Goal: Use online tool/utility: Use online tool/utility

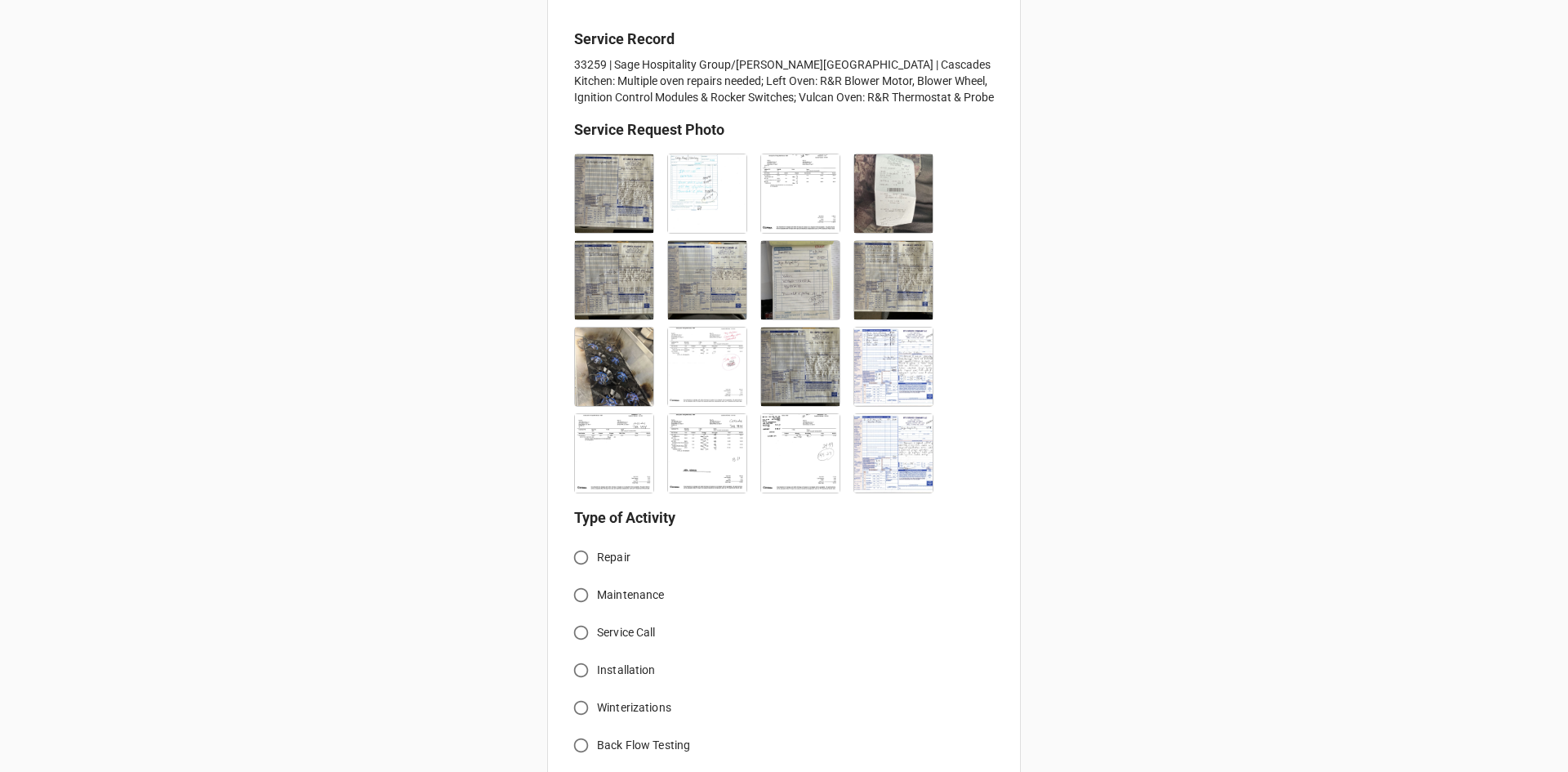
scroll to position [409, 0]
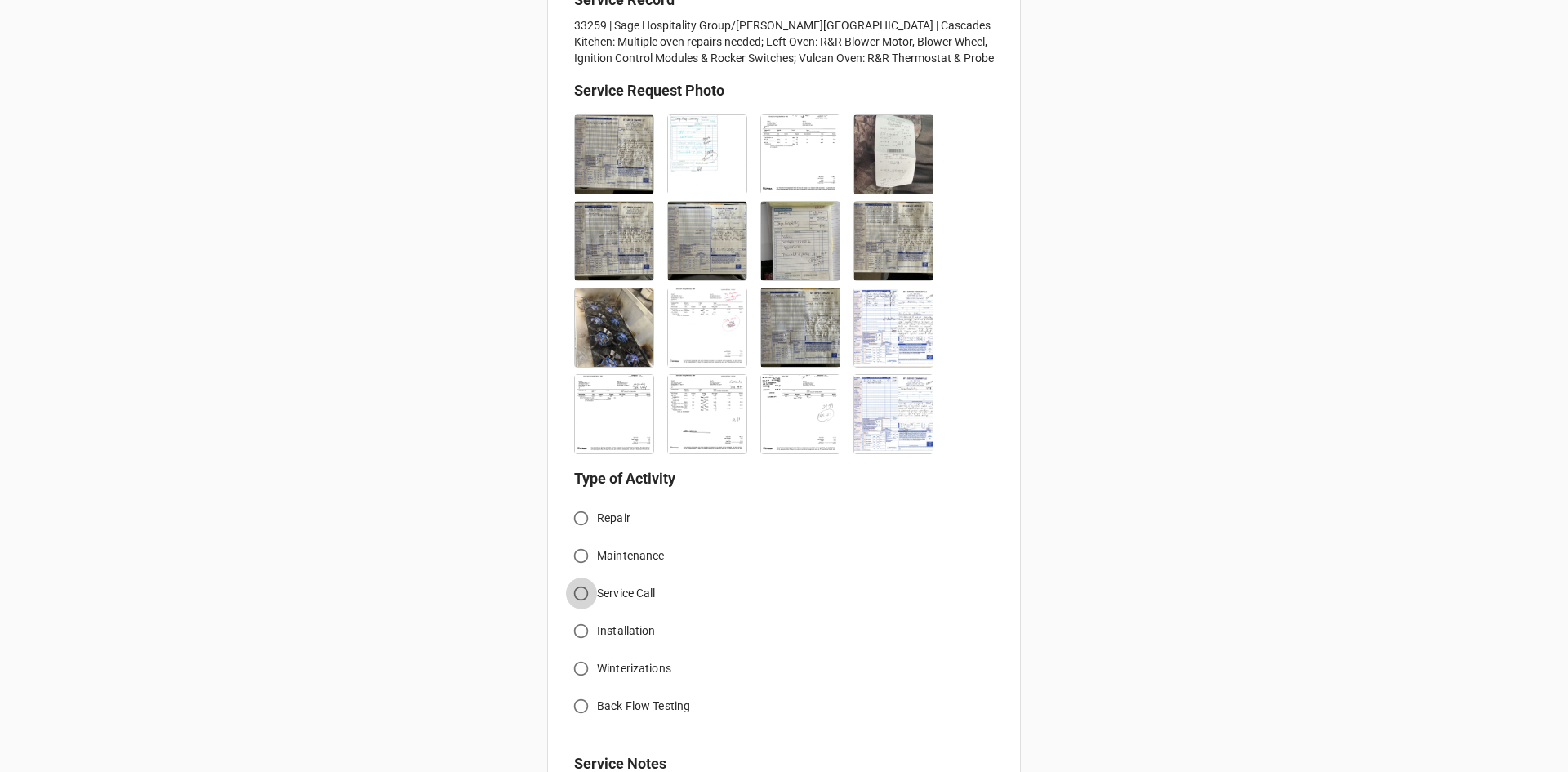
click at [589, 598] on input "Service Call" at bounding box center [581, 593] width 32 height 32
radio input "true"
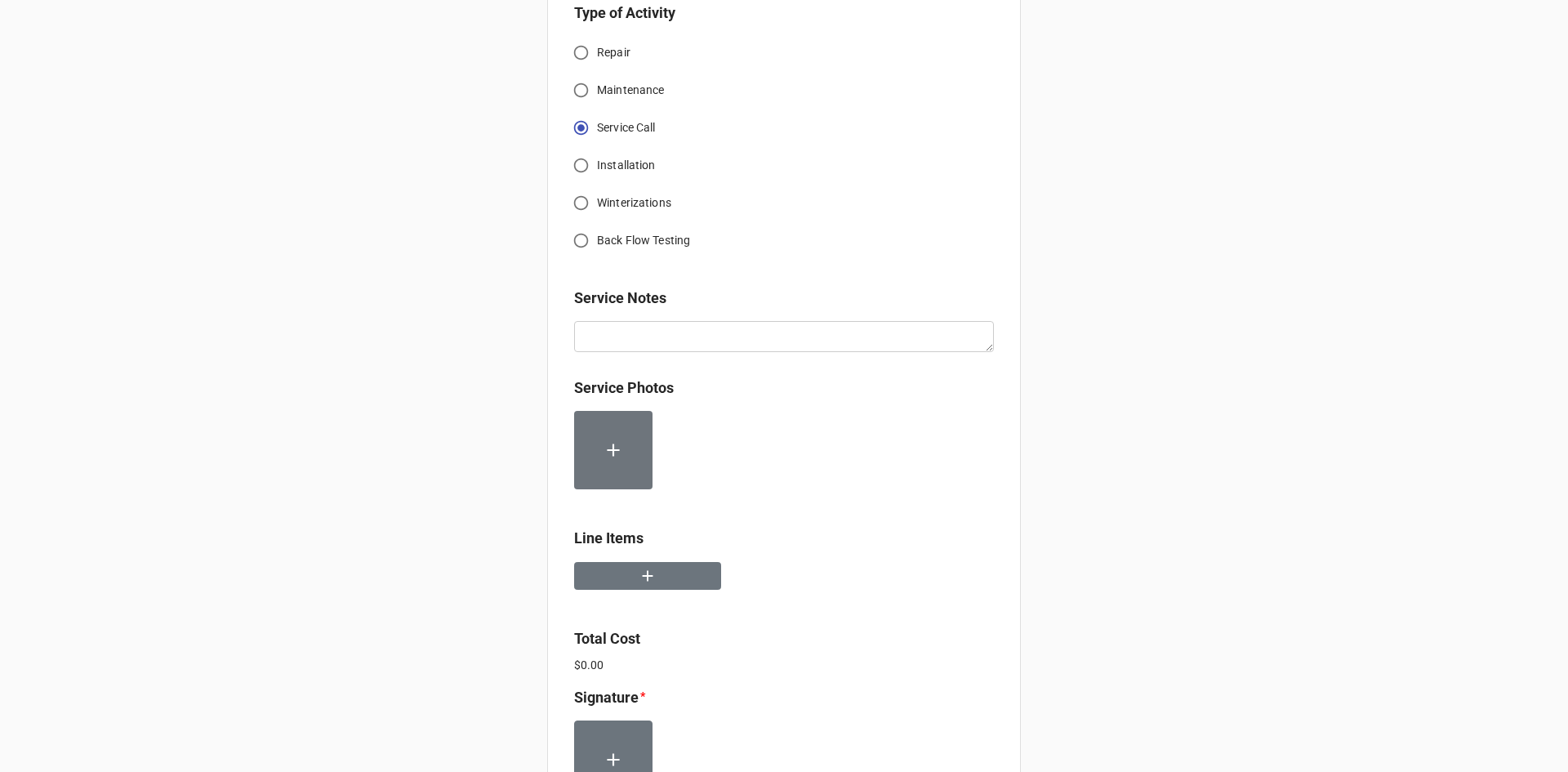
scroll to position [899, 0]
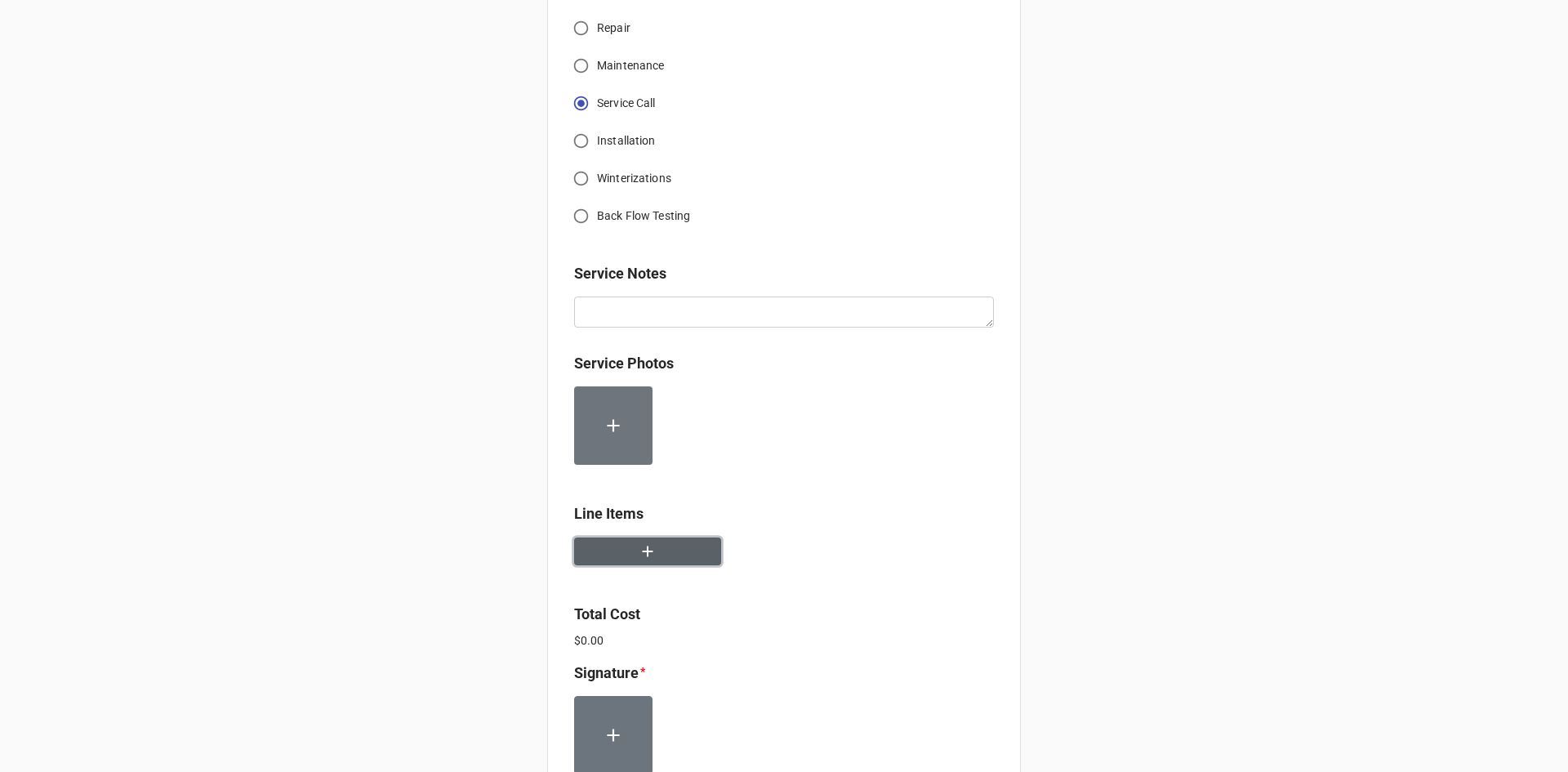
click at [655, 555] on button "button" at bounding box center [647, 551] width 147 height 29
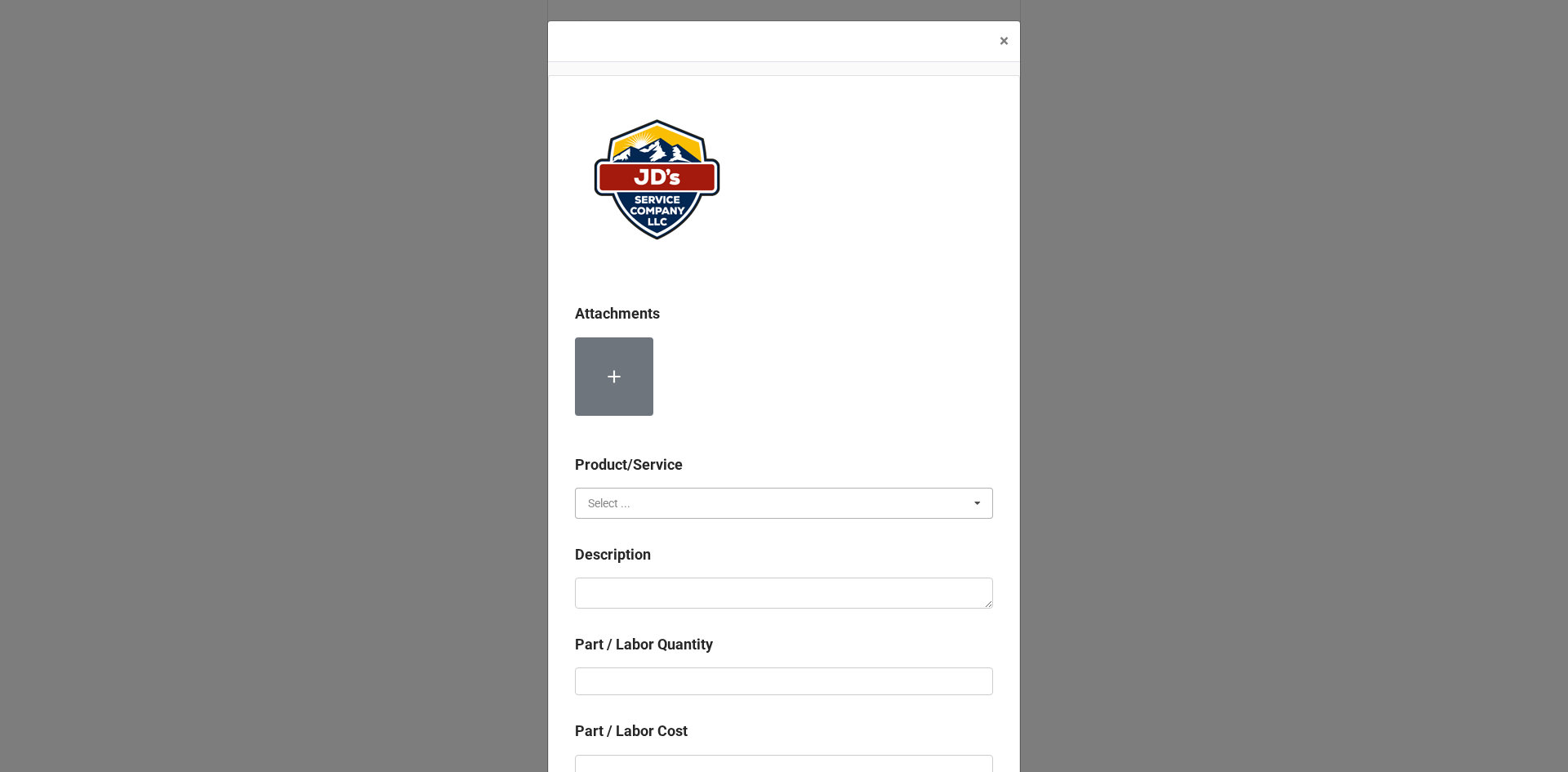
click at [705, 500] on input "text" at bounding box center [784, 503] width 417 height 29
click at [697, 539] on div "Services" at bounding box center [784, 533] width 417 height 30
click at [693, 588] on textarea at bounding box center [784, 593] width 418 height 31
paste textarea "8:30am-10:00am; Service Area: Cascade Kitchen Removed and replace failed pilot …"
type textarea "x"
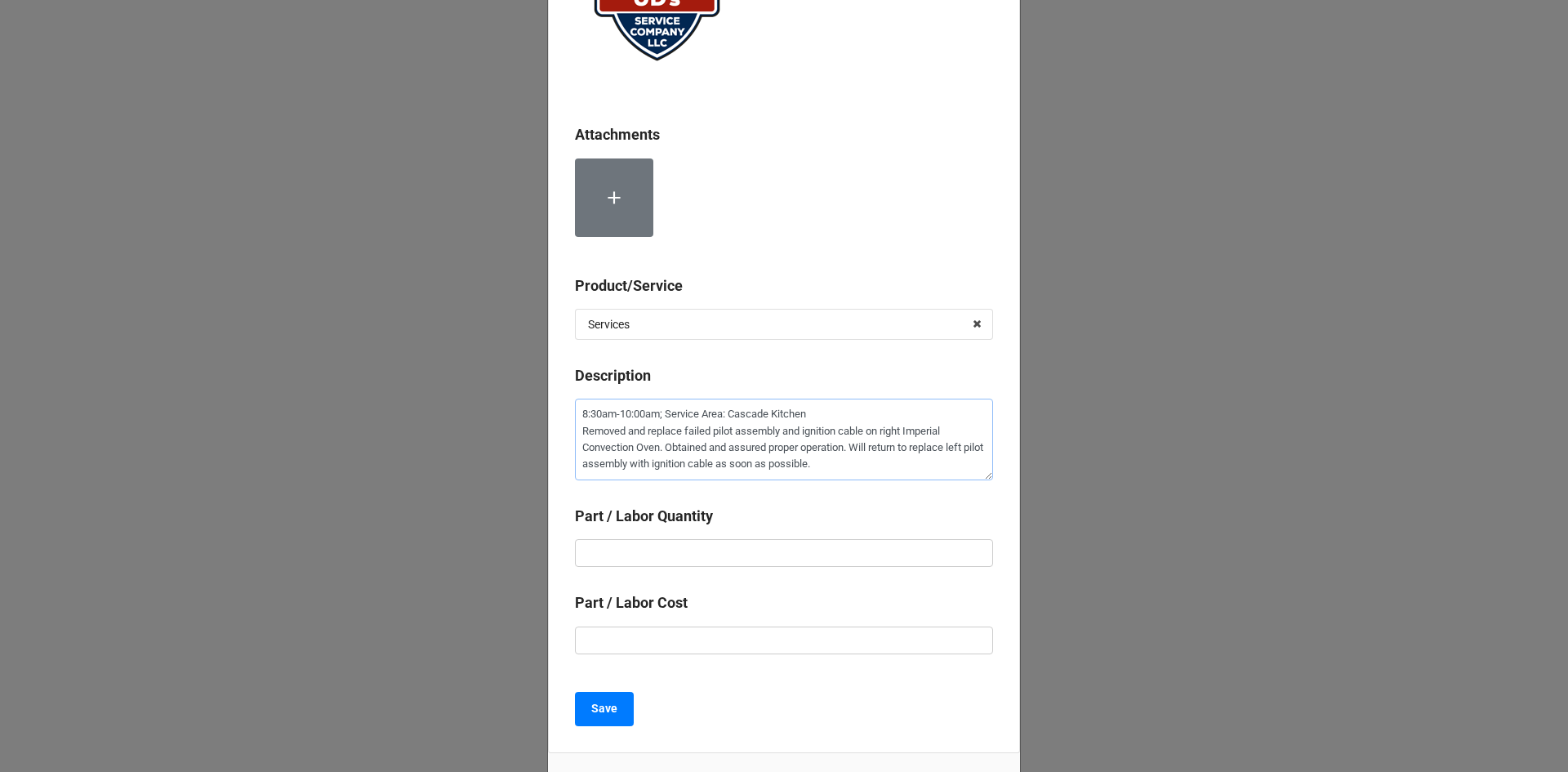
scroll to position [245, 0]
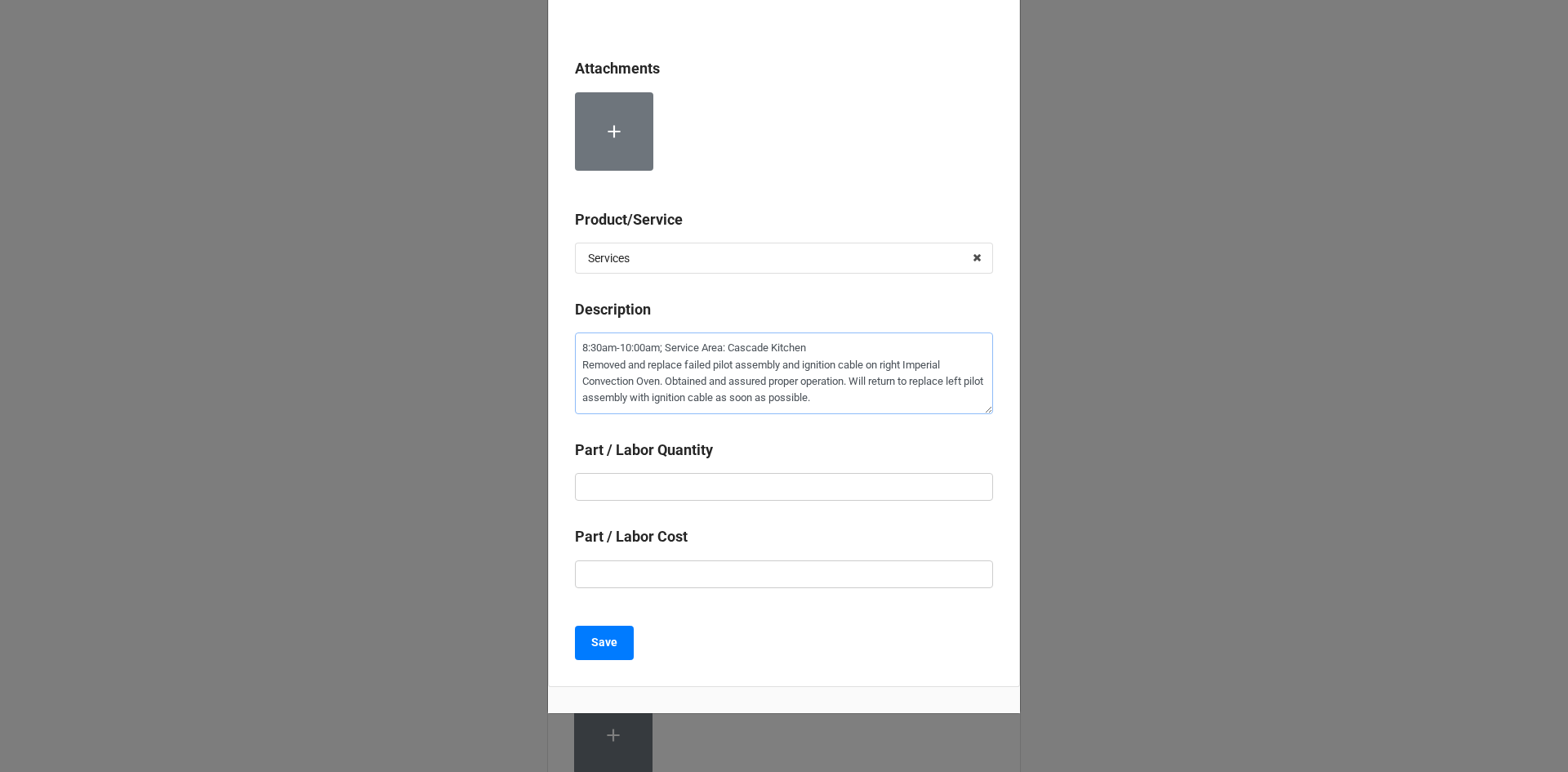
type textarea "8:30am-10:00am; Service Area: Cascade Kitchen Removed and replace failed pilot …"
click at [761, 488] on input "text" at bounding box center [784, 487] width 418 height 28
type textarea "x"
type input "1"
type textarea "x"
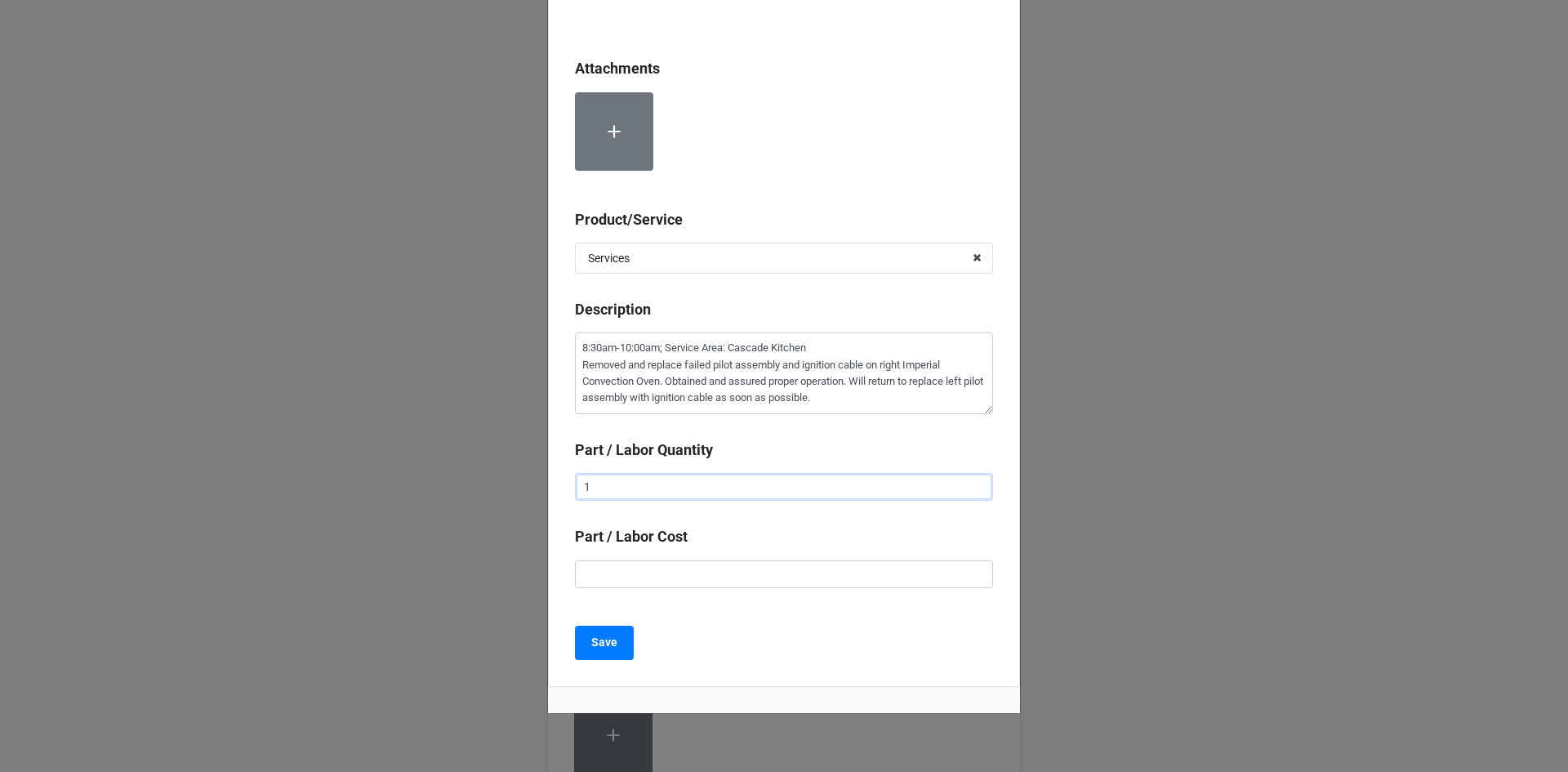
type input "1."
type textarea "x"
type input "1.5"
type textarea "x"
type input "$3.00"
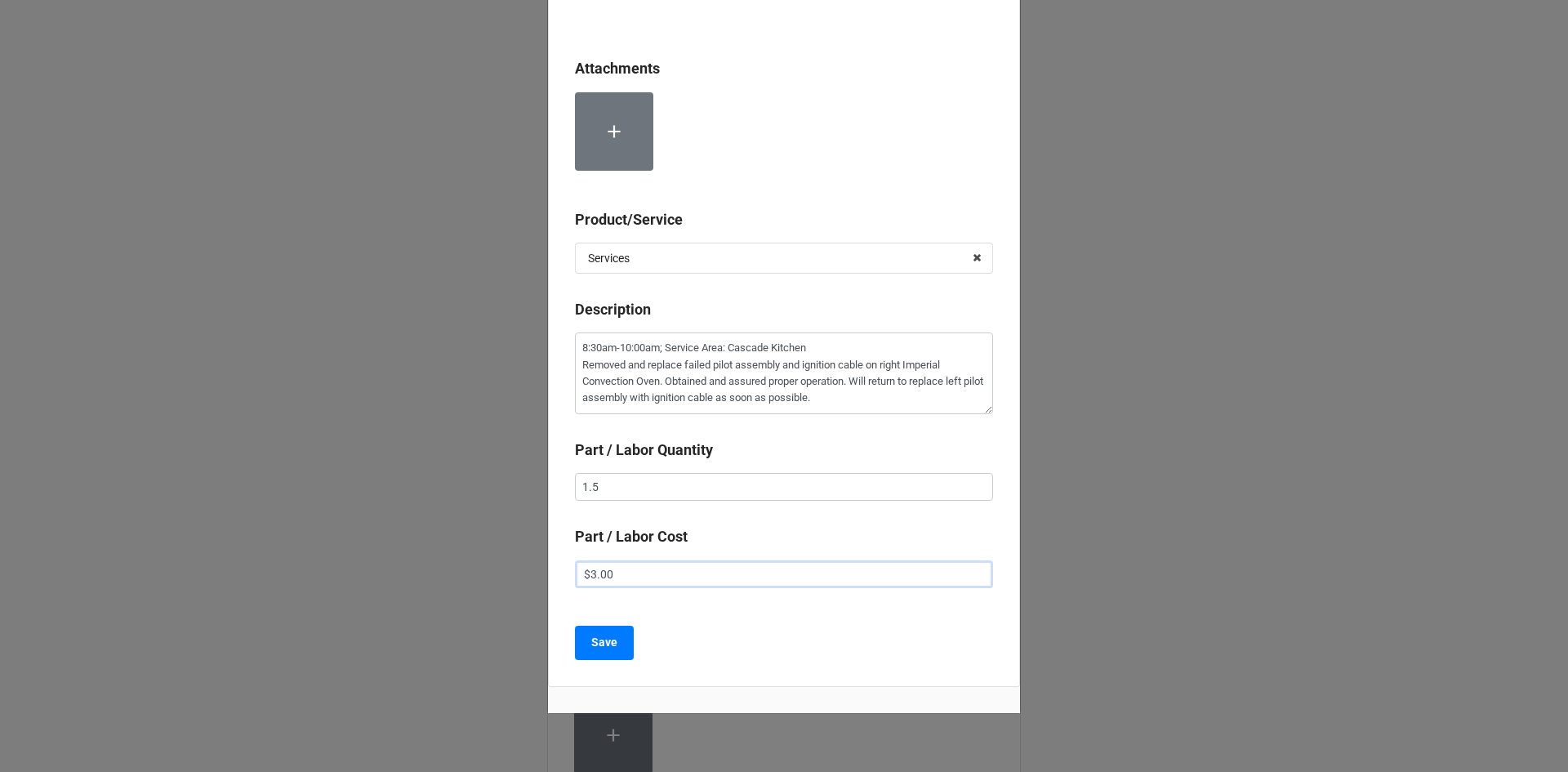
type textarea "x"
type input "$33.00"
type textarea "x"
type input "$337.00"
type textarea "x"
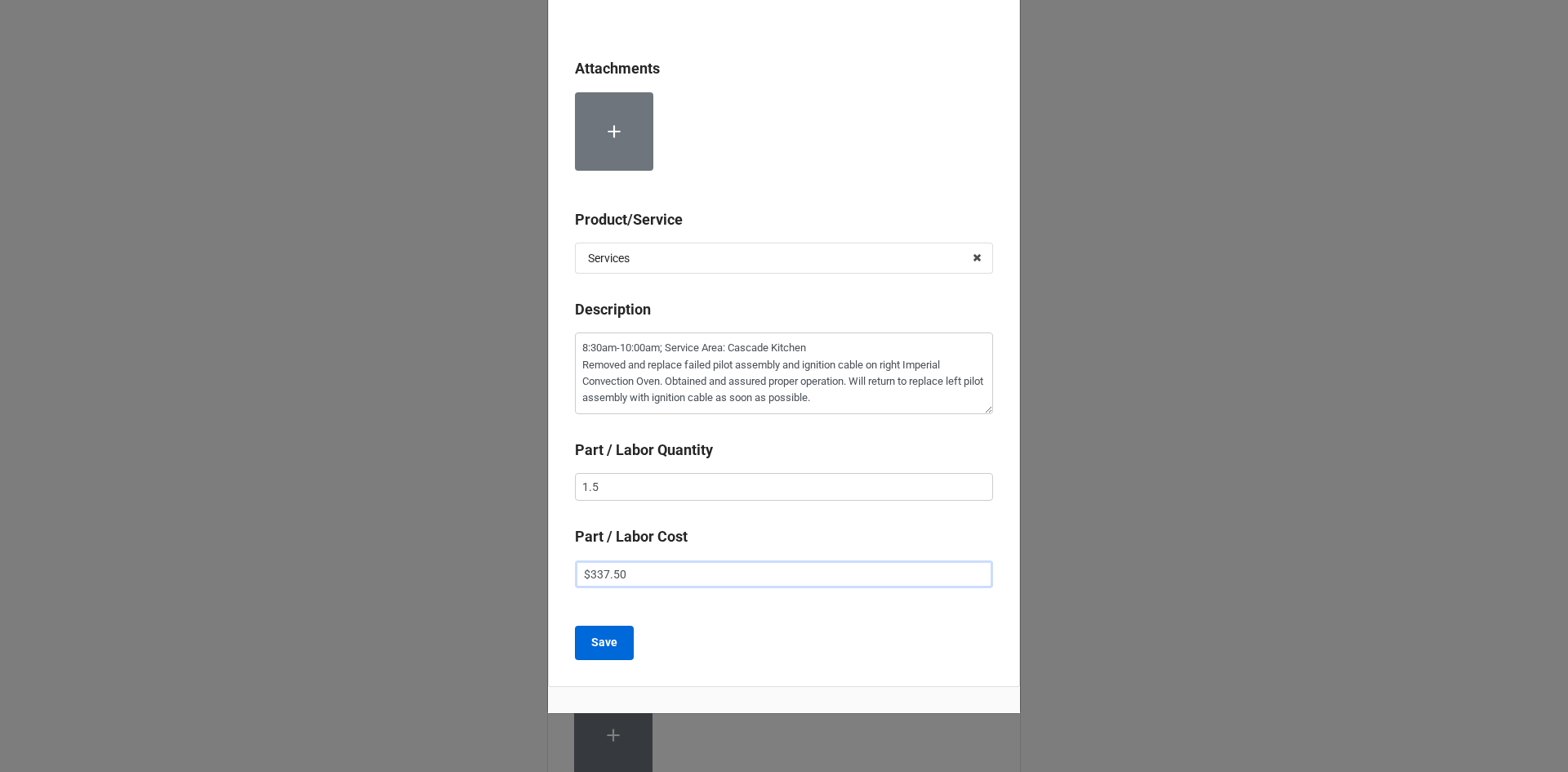
type input "$337.50"
click at [608, 644] on b "Save" at bounding box center [604, 642] width 26 height 17
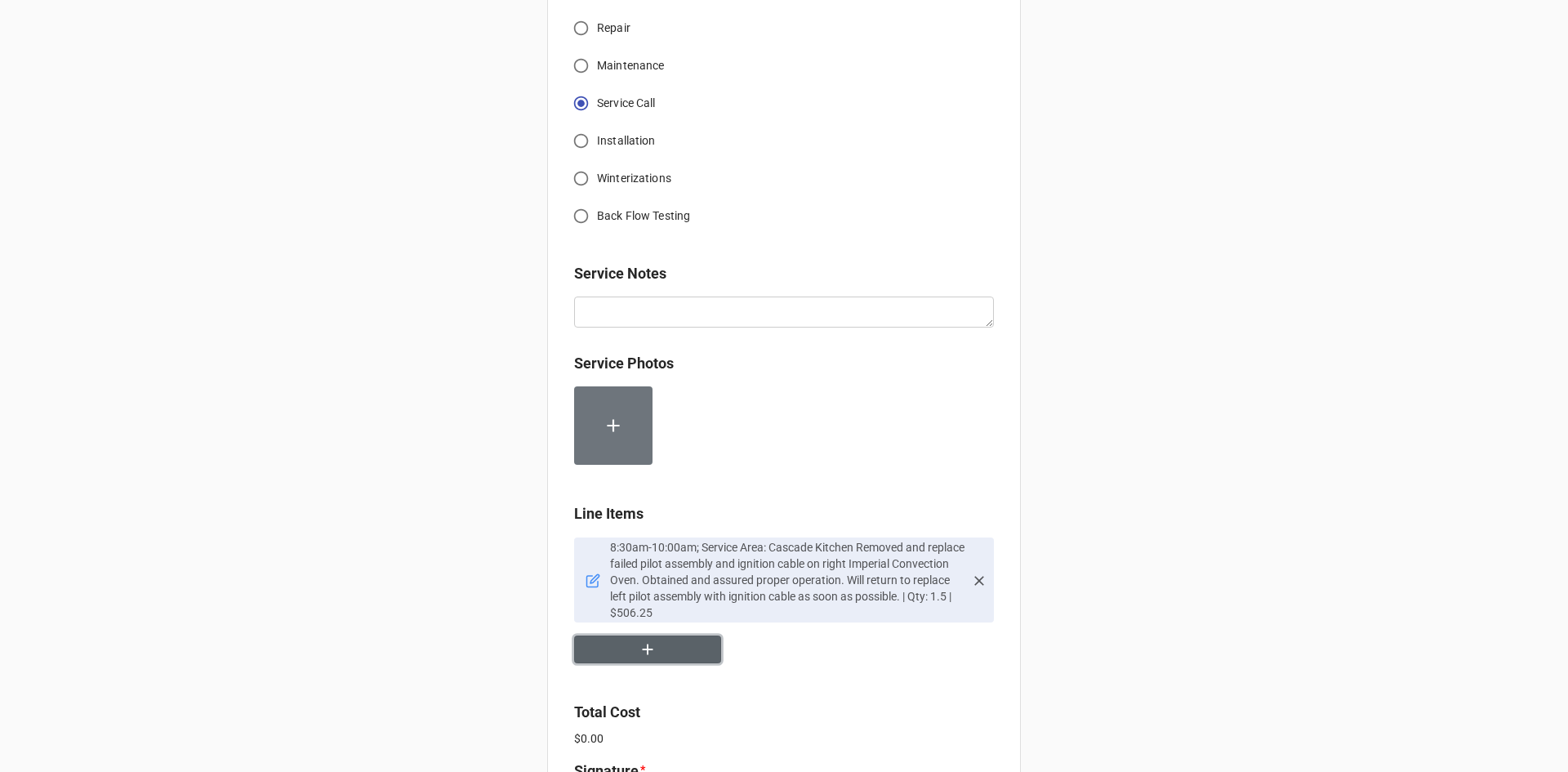
click at [639, 651] on icon "button" at bounding box center [648, 650] width 18 height 18
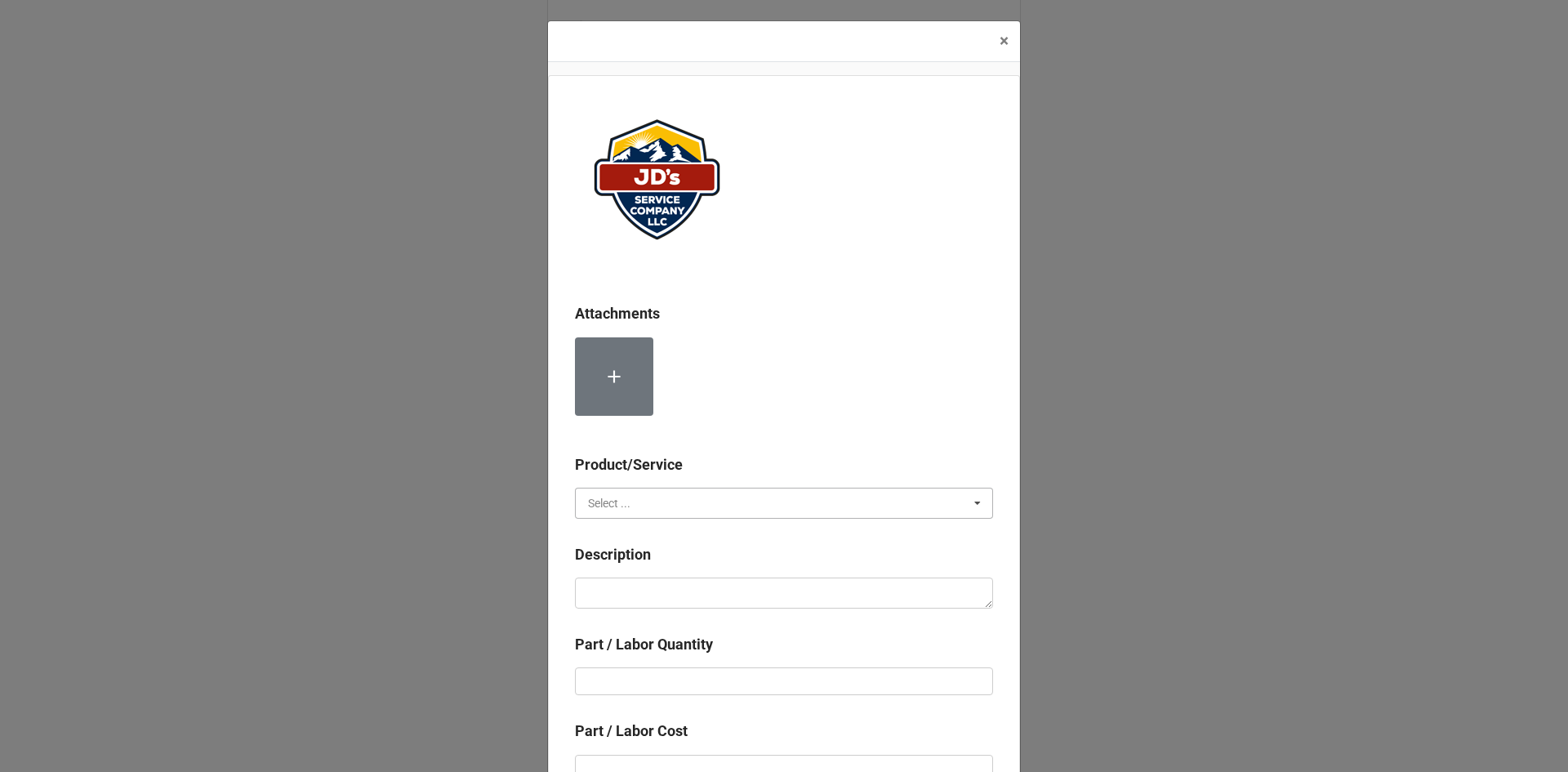
click at [658, 494] on input "text" at bounding box center [784, 503] width 417 height 29
click at [641, 559] on span "Material Cost" at bounding box center [623, 564] width 68 height 13
click at [636, 582] on textarea at bounding box center [784, 593] width 418 height 31
type textarea "x"
type textarea "P"
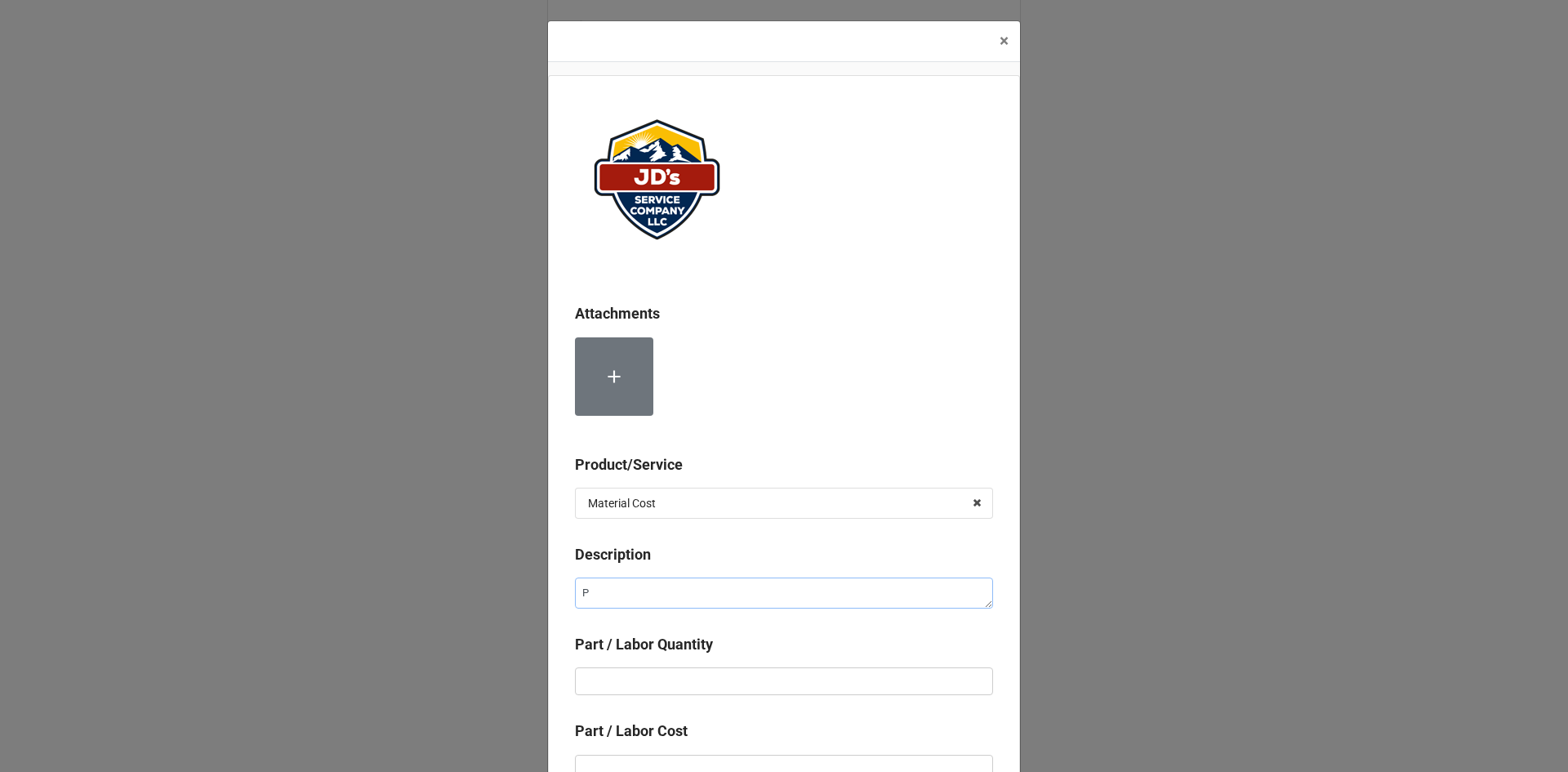
type textarea "x"
type textarea "Pi"
type textarea "x"
type textarea "Pil"
type textarea "x"
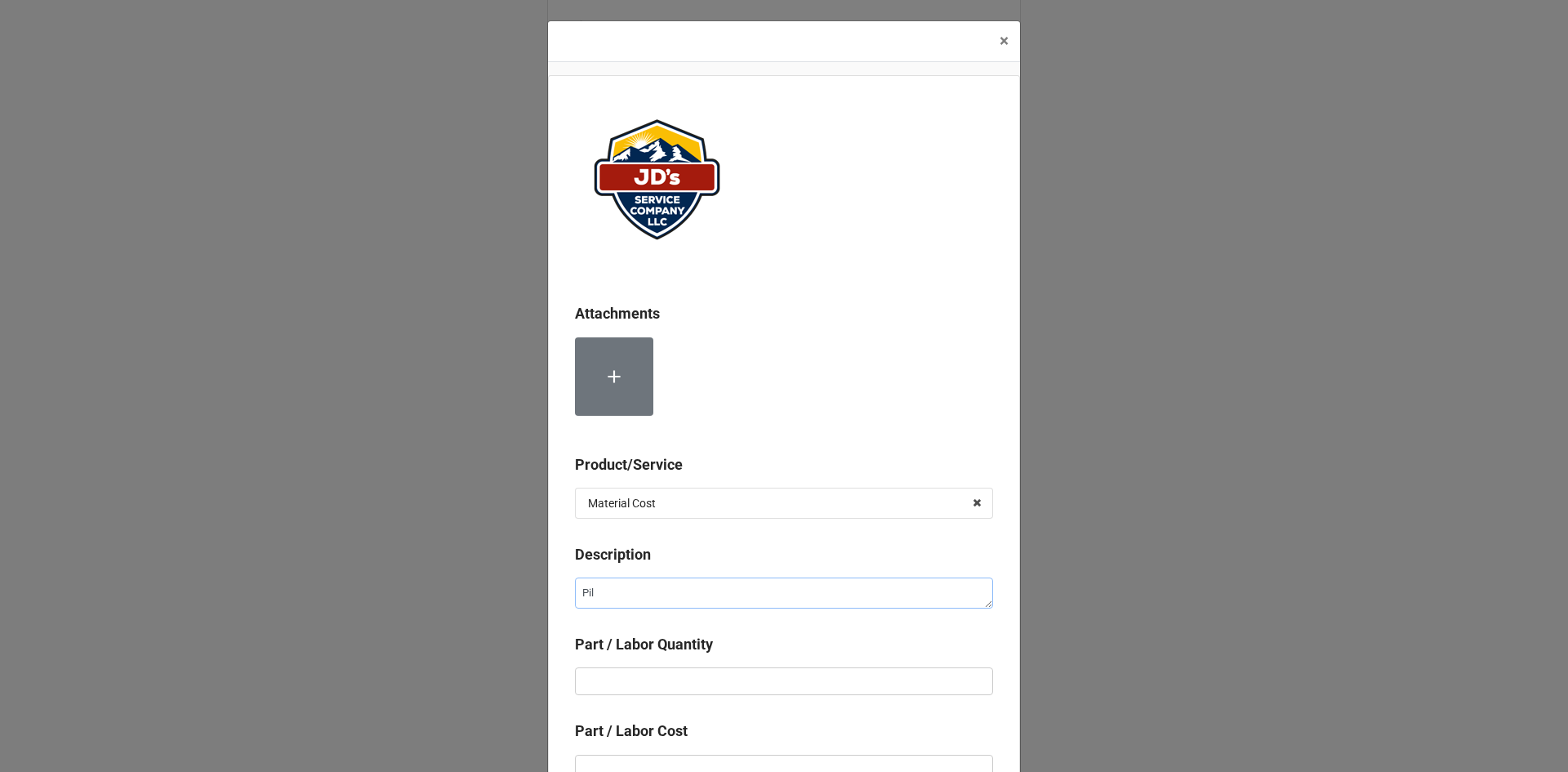
type textarea "Pilo"
type textarea "x"
type textarea "Pilot"
type textarea "x"
type textarea "Pilot"
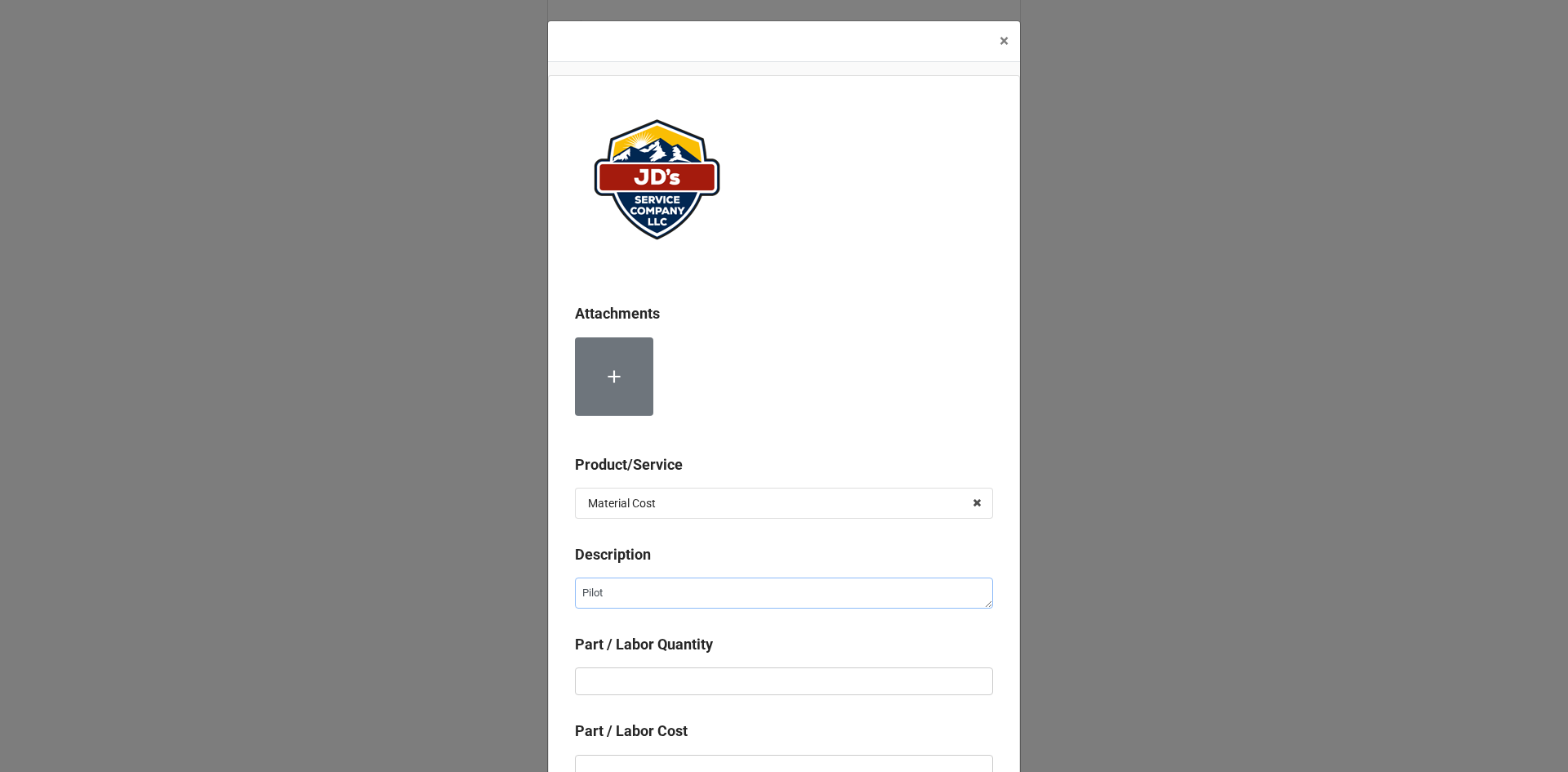
type textarea "x"
type textarea "Pilot A"
type textarea "x"
type textarea "Pilot As"
type textarea "x"
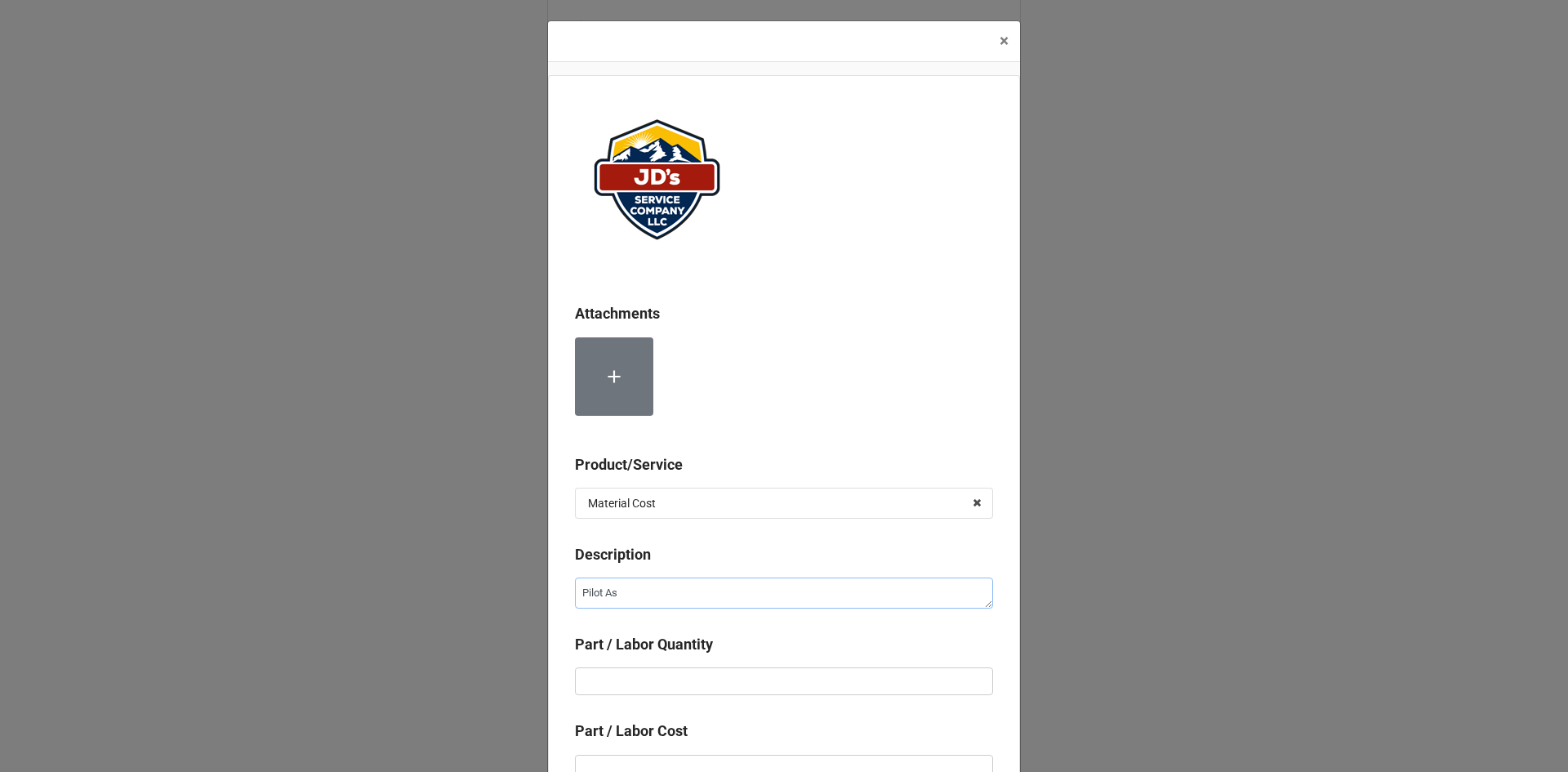
type textarea "Pilot Ass"
type textarea "x"
type textarea "Pilot Asse"
type textarea "x"
type textarea "Pilot Assem"
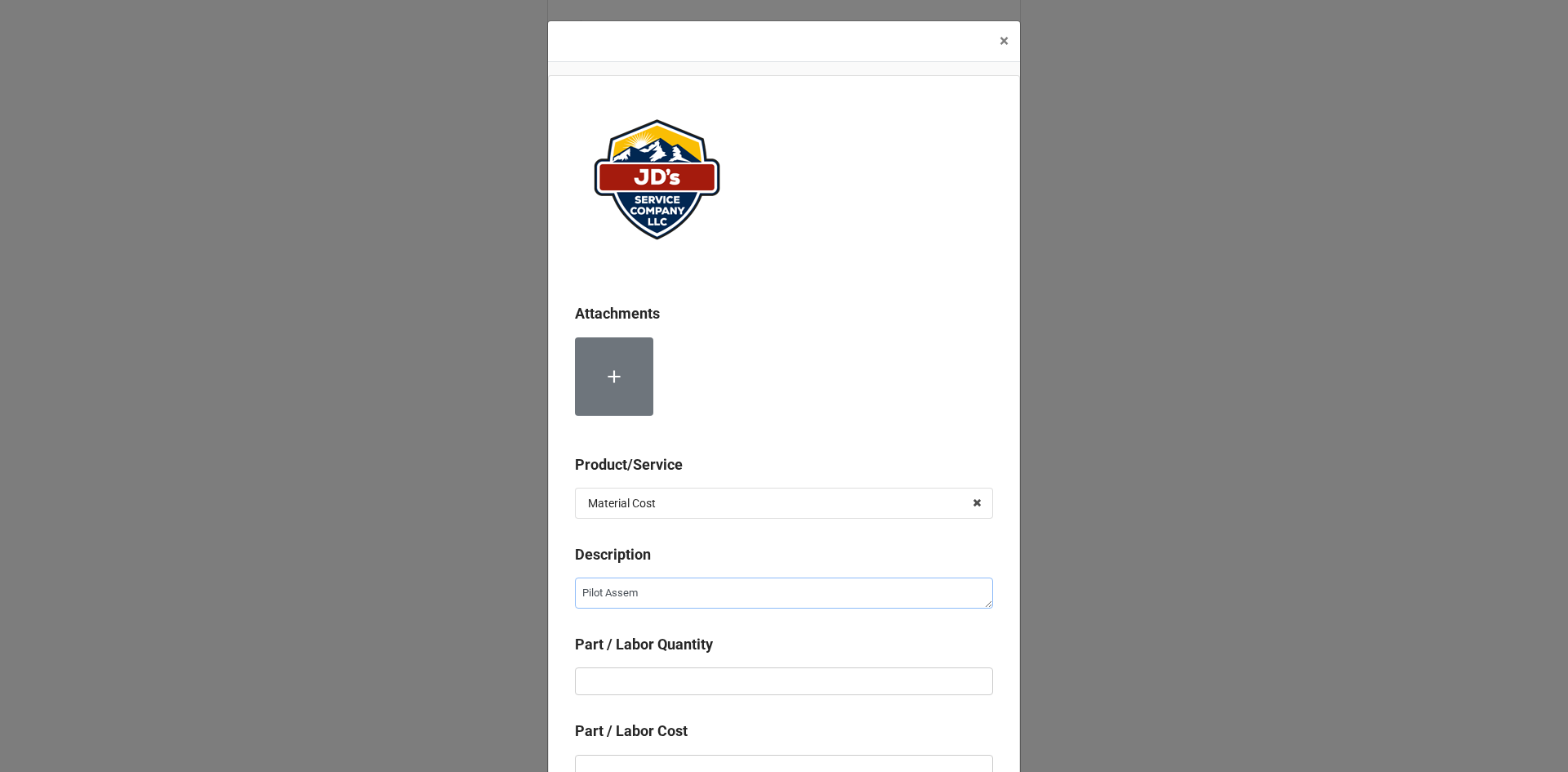
type textarea "x"
type textarea "Pilot Assemb"
type textarea "x"
type textarea "Pilot Assembl"
type textarea "x"
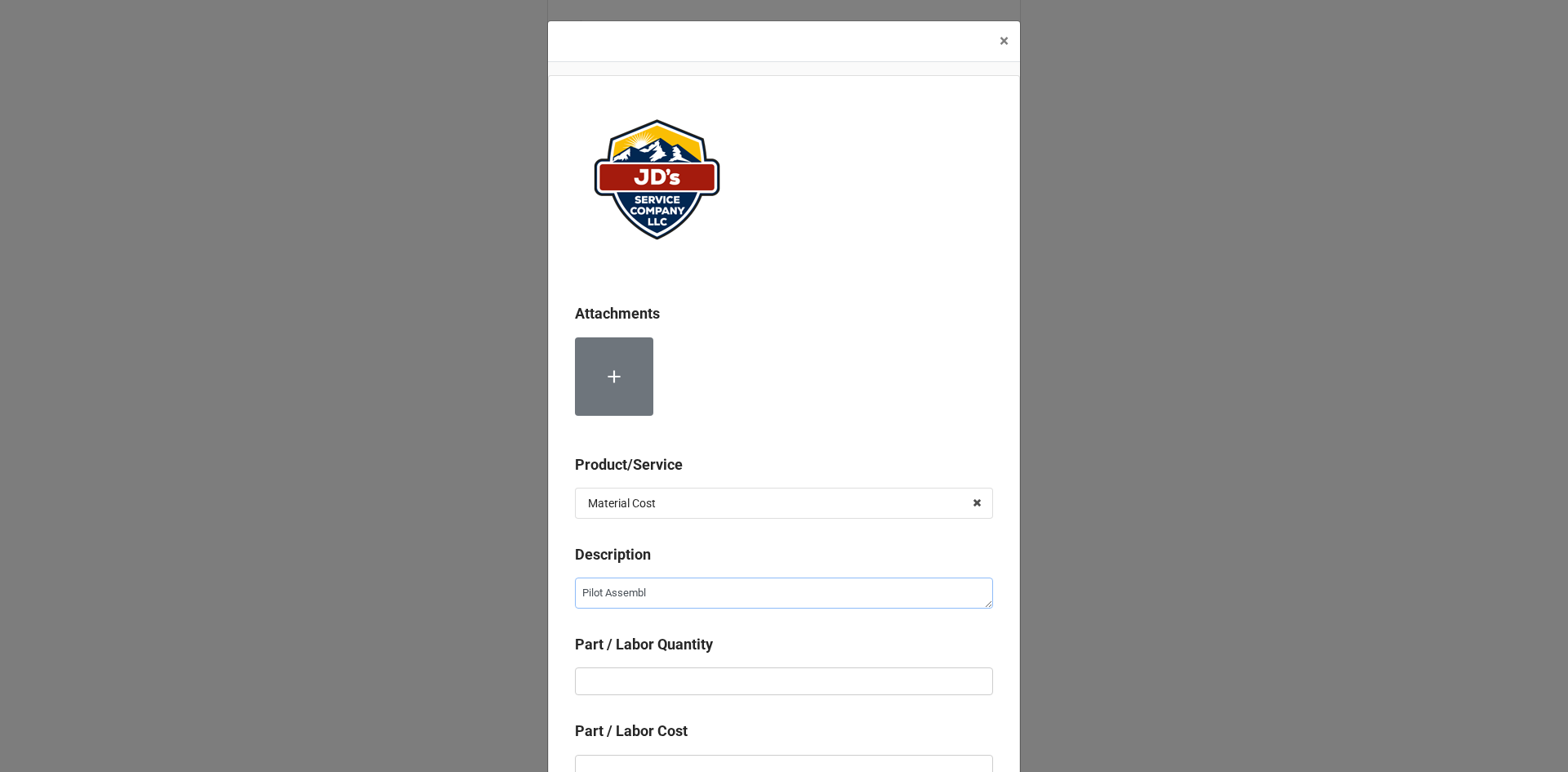
type textarea "Pilot Assembly"
type textarea "x"
type textarea "Pilot Assembly"
type textarea "x"
type textarea "Pilot Assembly w"
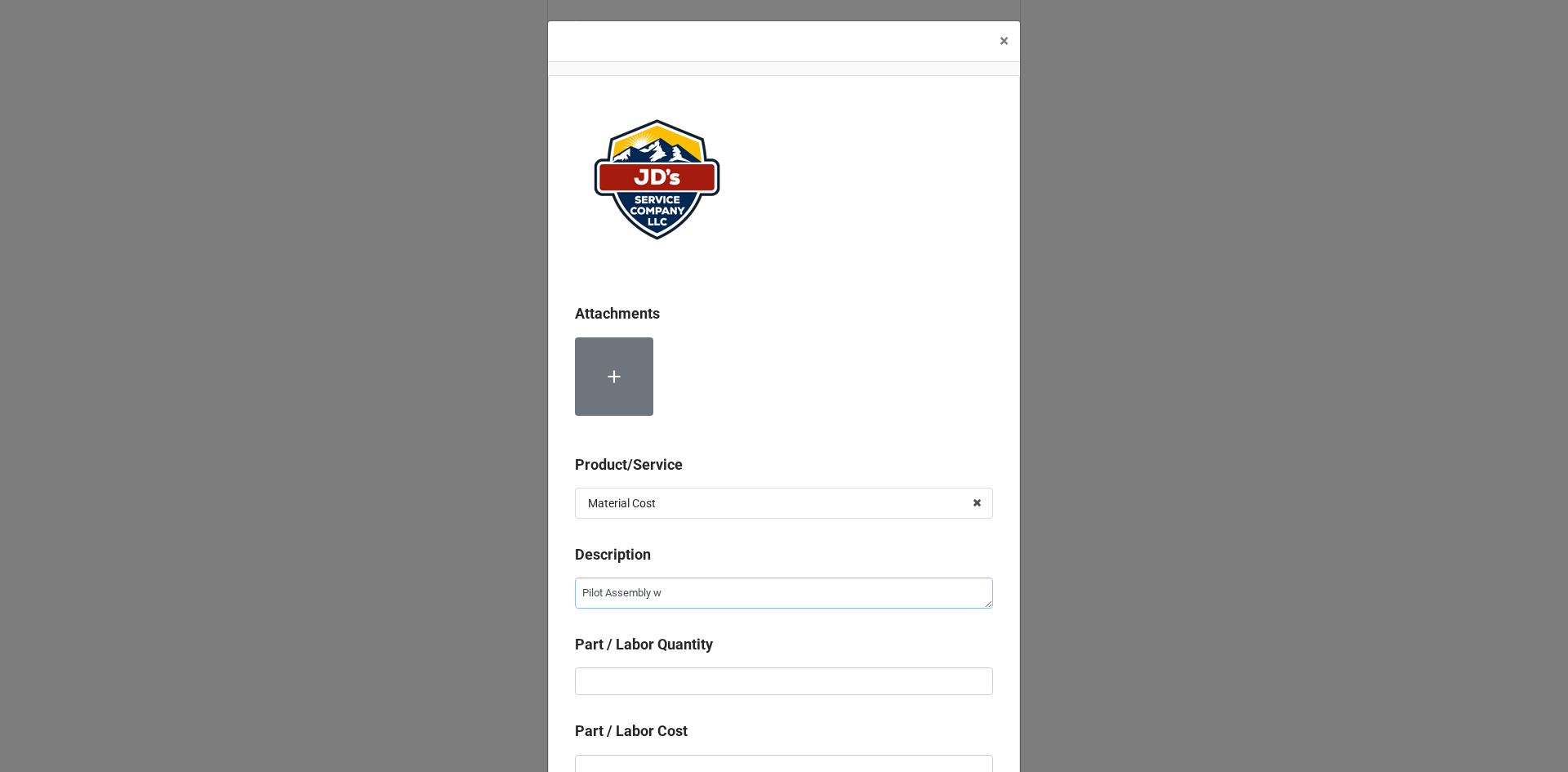
type textarea "x"
type textarea "Pilot Assembly wi"
type textarea "x"
type textarea "Pilot Assembly wit"
type textarea "x"
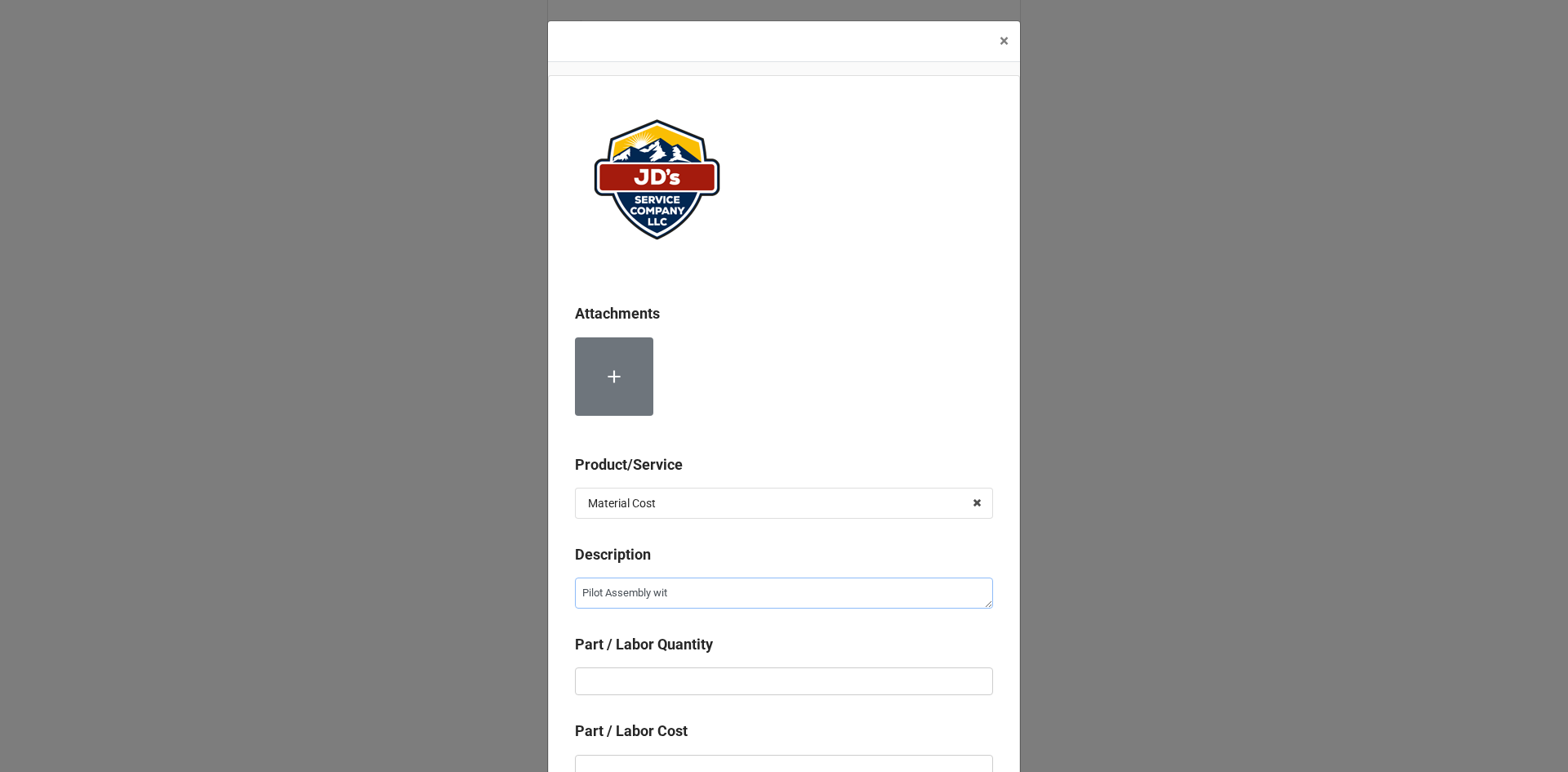
type textarea "Pilot Assembly with"
type textarea "x"
type textarea "Pilot Assembly with"
type textarea "x"
type textarea "Pilot Assembly with I"
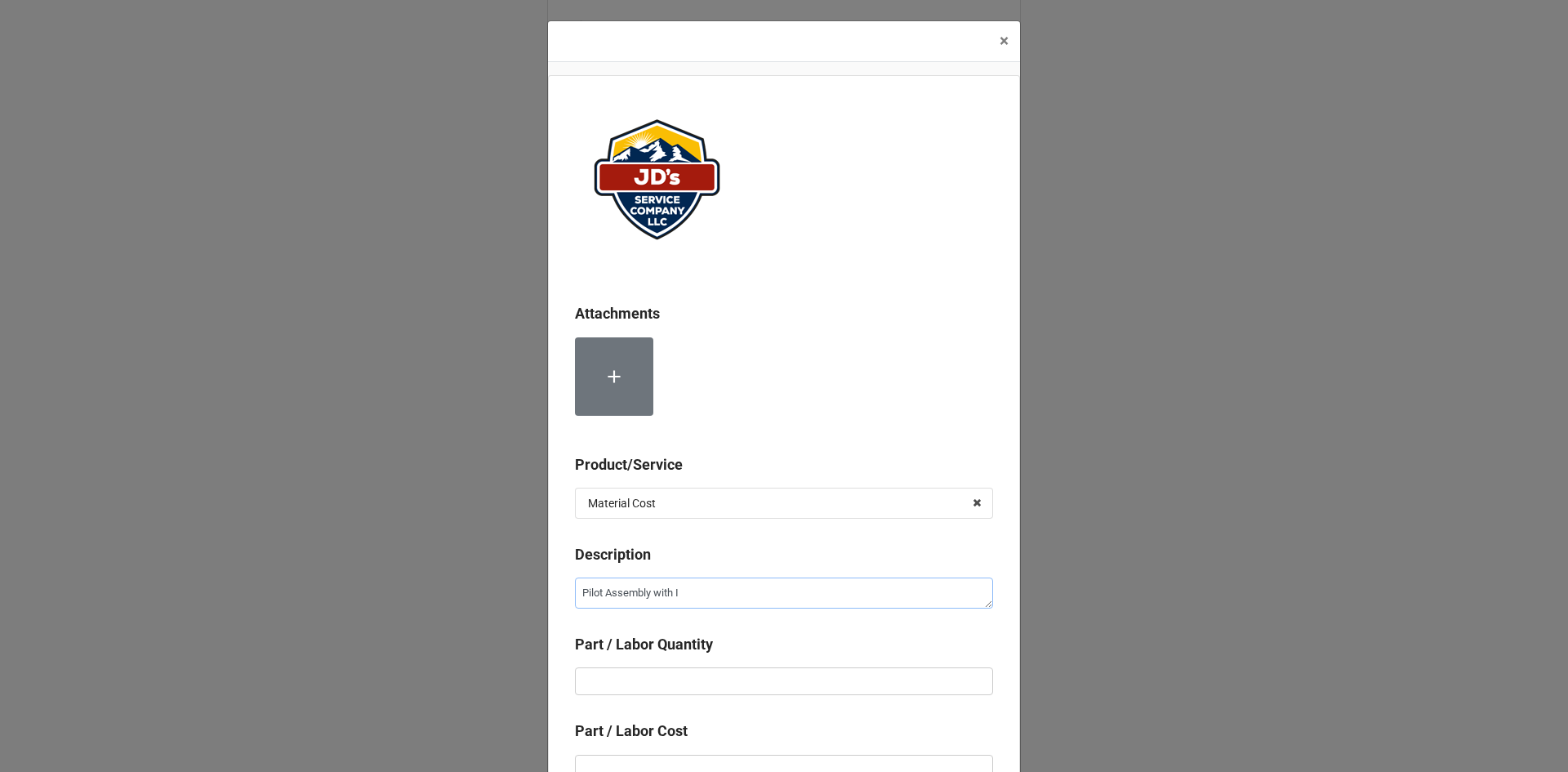
type textarea "x"
type textarea "Pilot Assembly with Ig"
type textarea "x"
type textarea "Pilot Assembly with Ign"
type textarea "x"
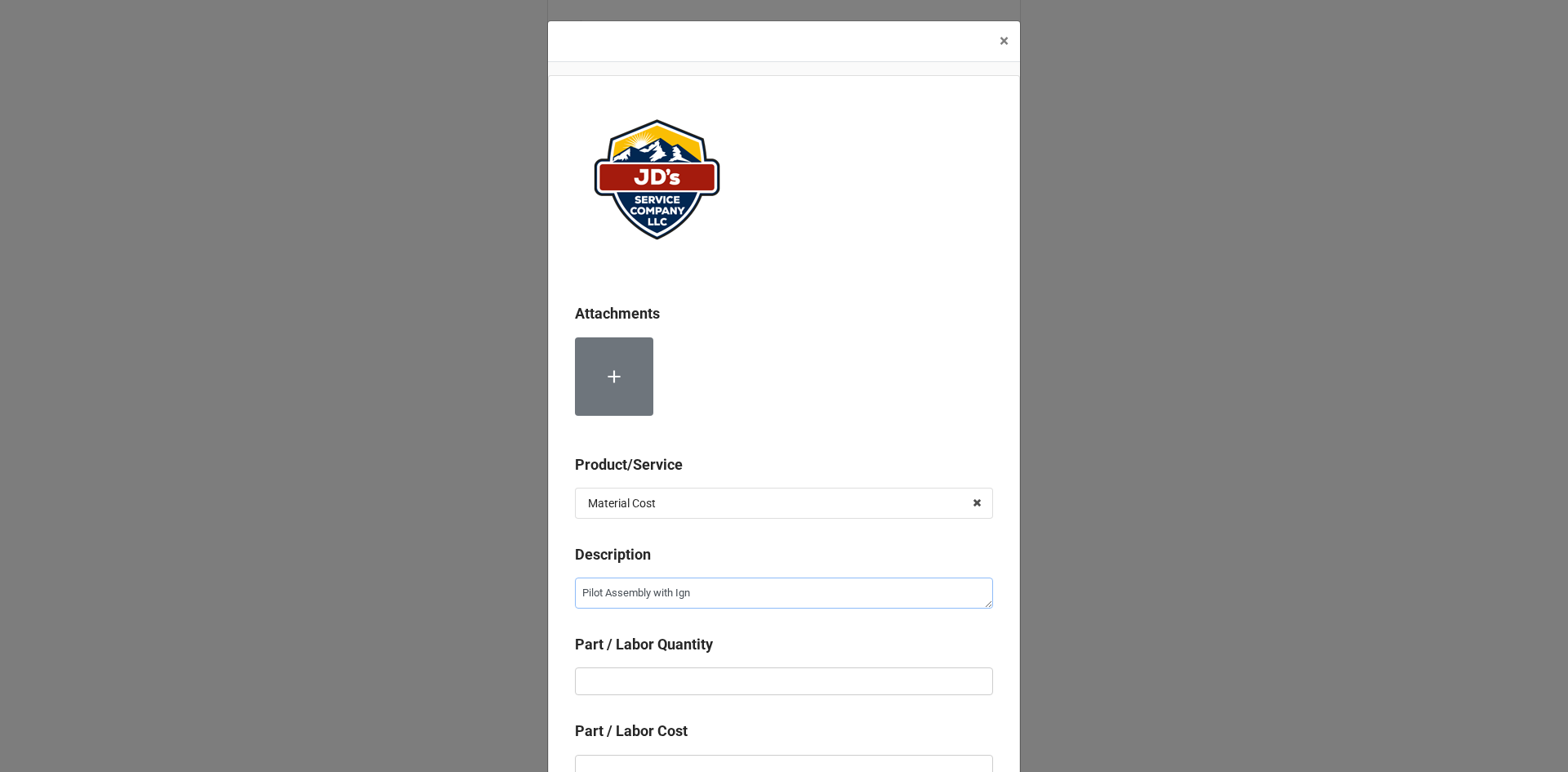
type textarea "Pilot Assembly with Igni"
type textarea "x"
type textarea "Pilot Assembly with Ignit"
type textarea "x"
type textarea "Pilot Assembly with Igniti"
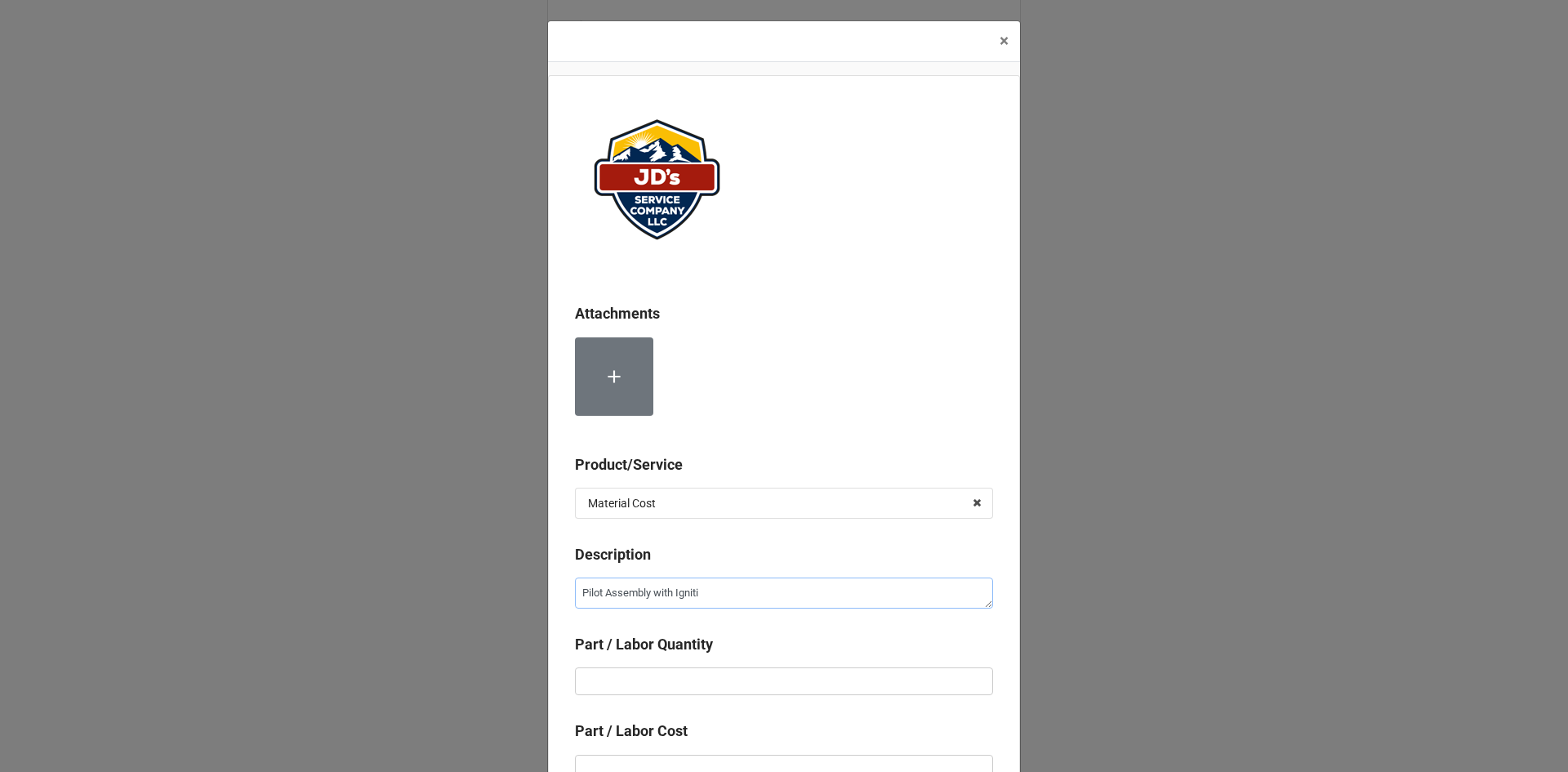
type textarea "x"
type textarea "Pilot Assembly with Ignitio"
type textarea "x"
type textarea "Pilot Assembly with Ignition"
type textarea "x"
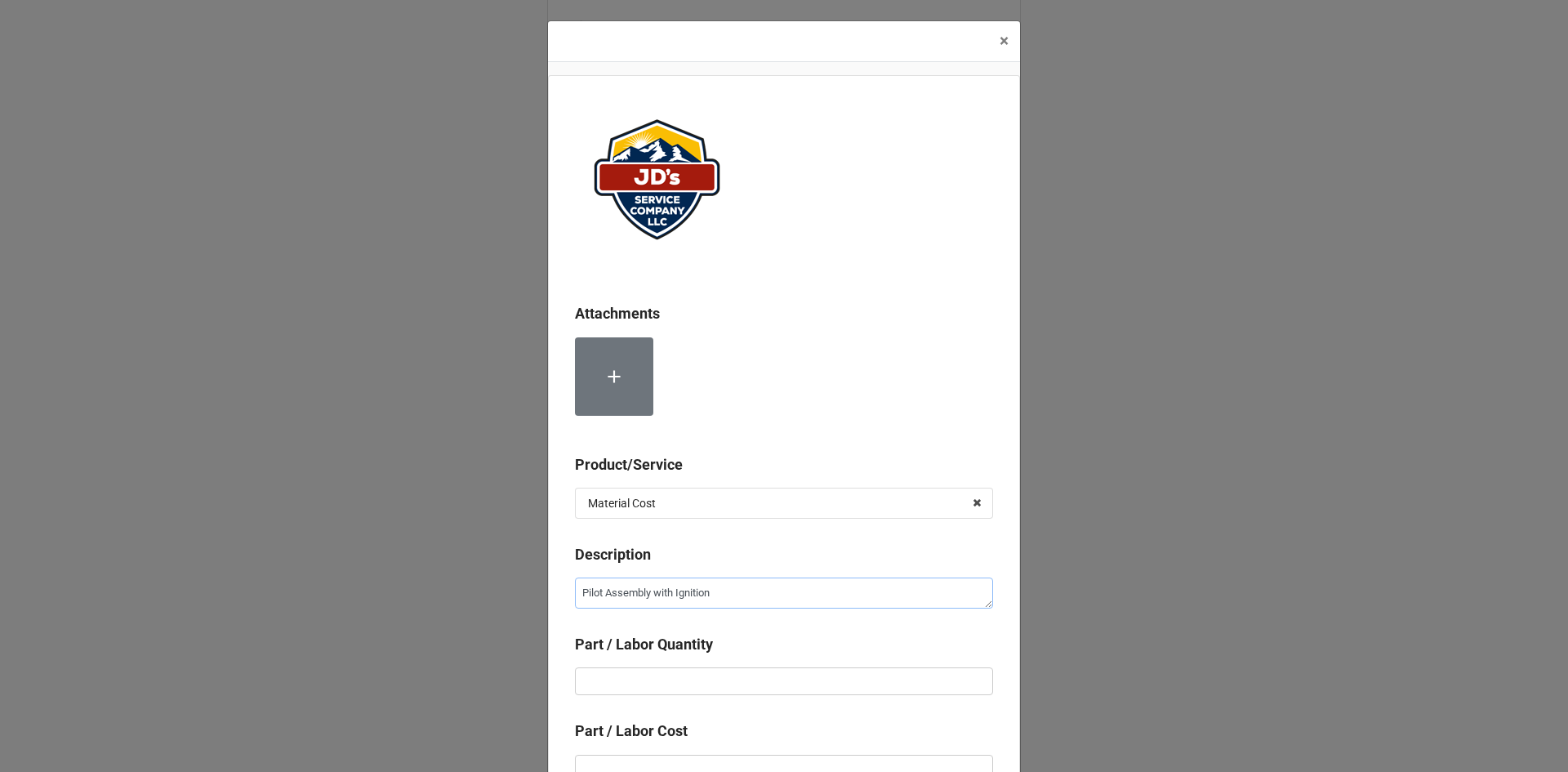
type textarea "Pilot Assembly with Ignition"
type textarea "x"
type textarea "Pilot Assembly with Ignition C"
type textarea "x"
type textarea "Pilot Assembly with Ignition Ca"
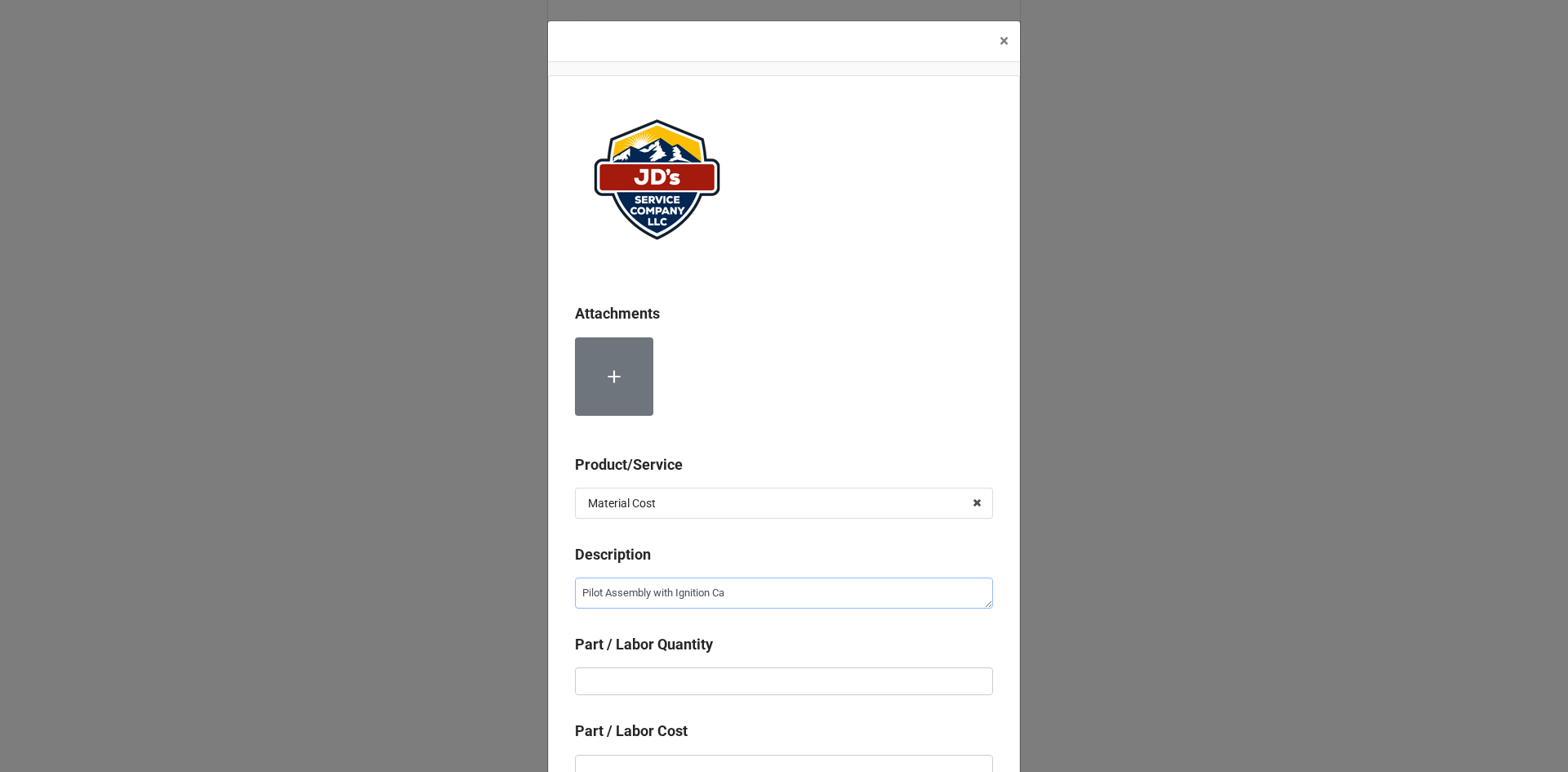
type textarea "x"
type textarea "Pilot Assembly with Ignition Cab"
type textarea "x"
type textarea "Pilot Assembly with Ignition Cabl"
type textarea "x"
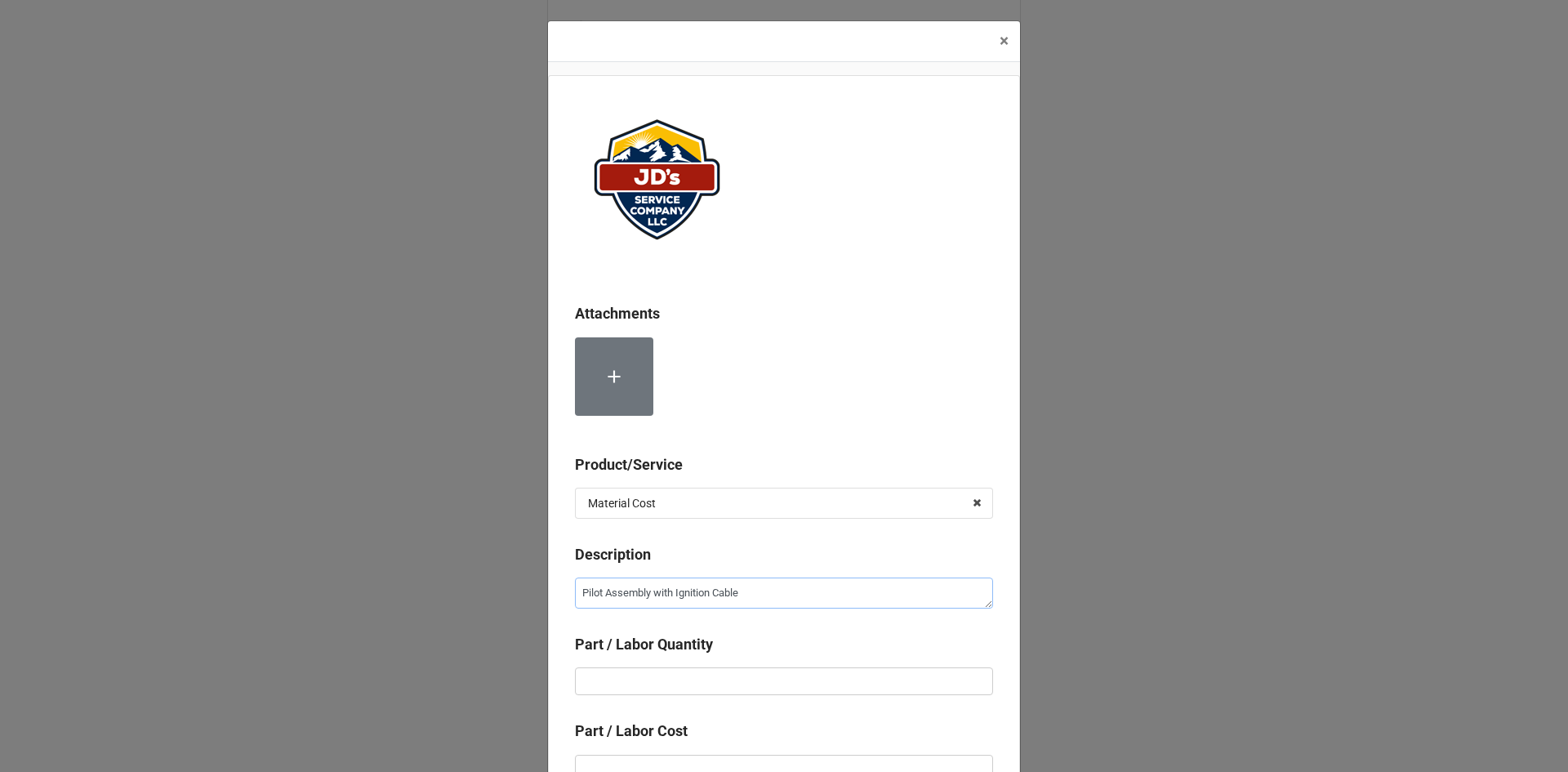
type textarea "Pilot Assembly with Ignition Cable"
type textarea "x"
type input "2"
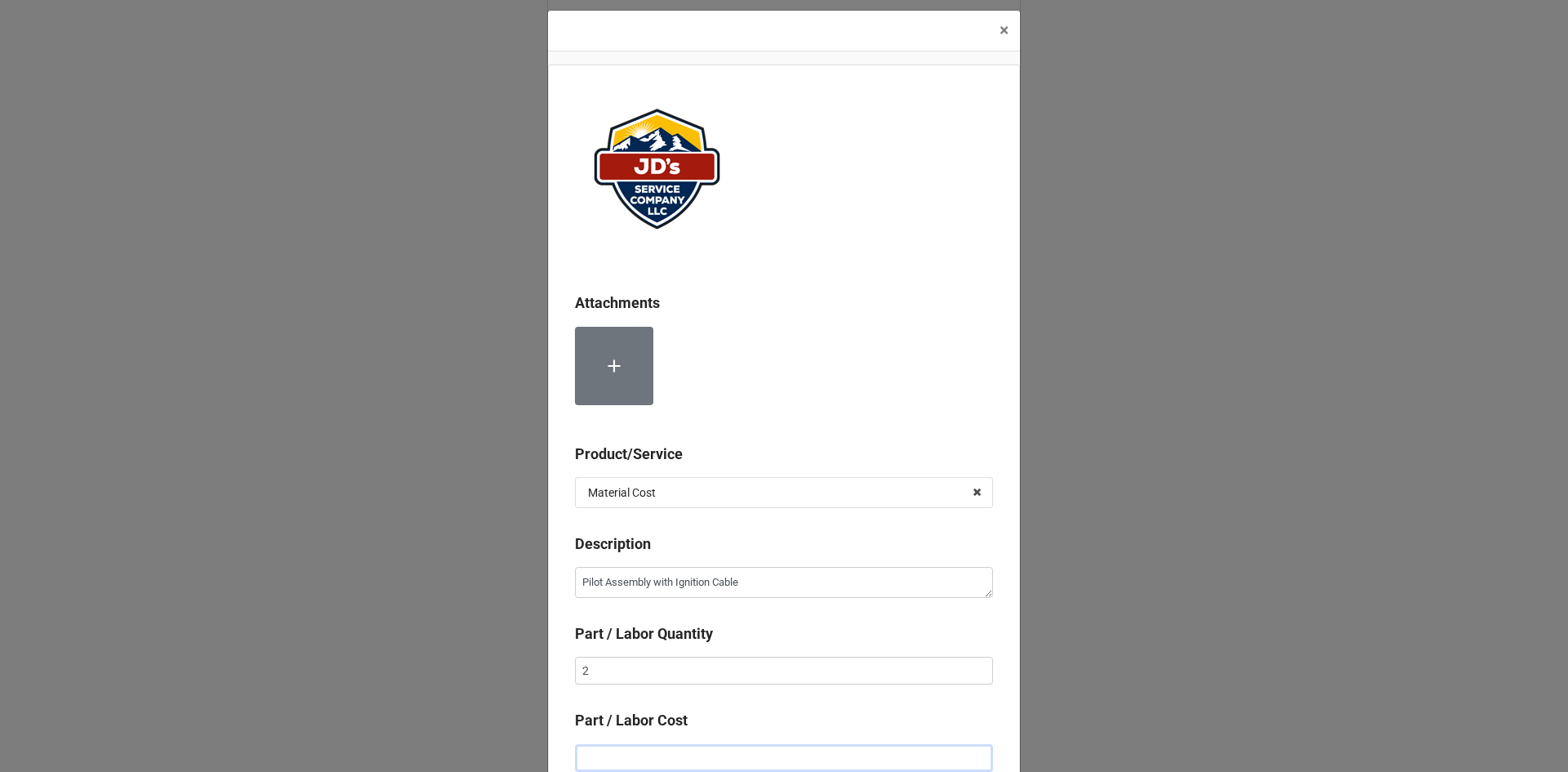
type textarea "x"
type input "$1.00"
type textarea "x"
type input "$15.00"
type textarea "x"
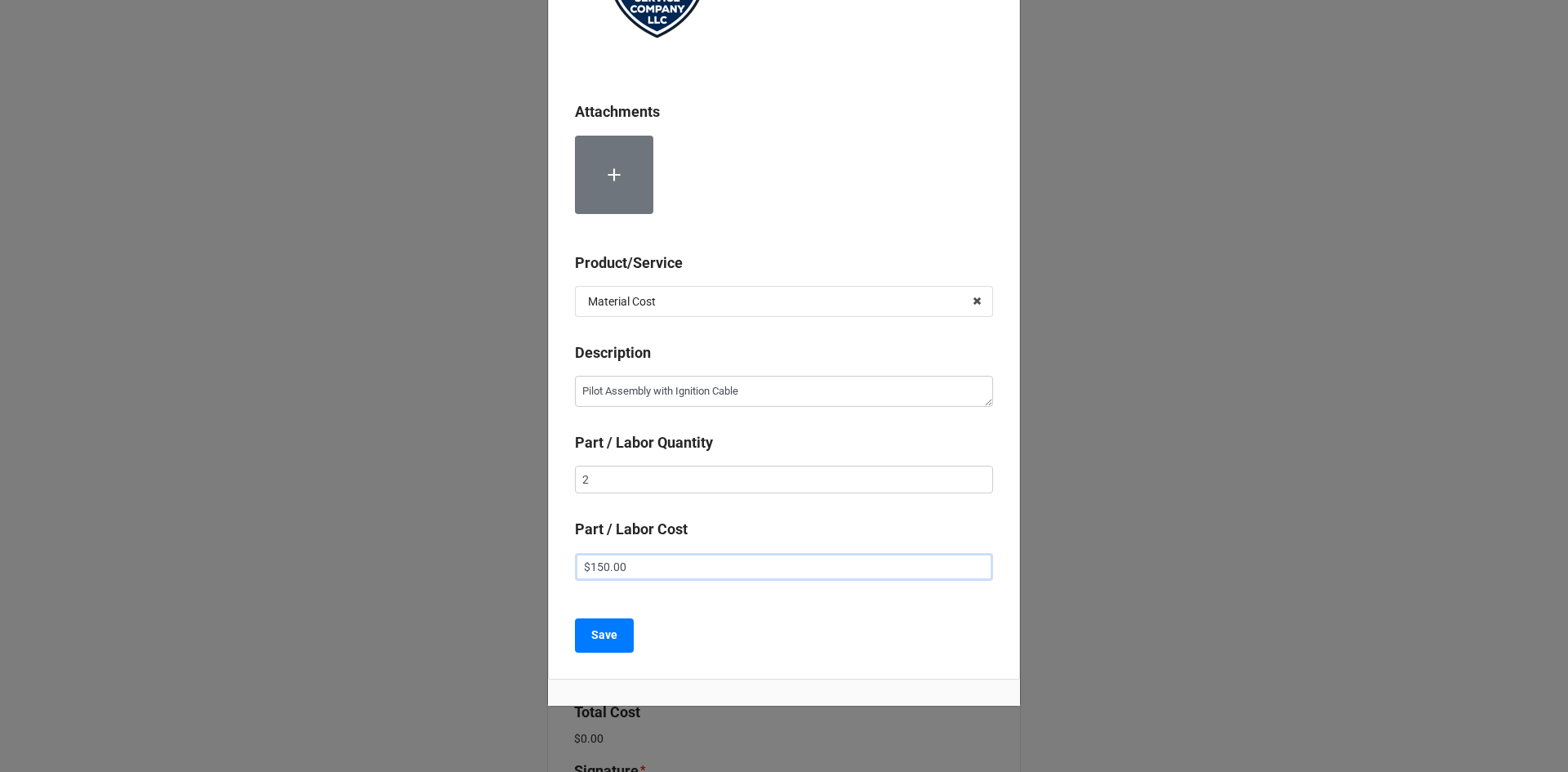
scroll to position [237, 0]
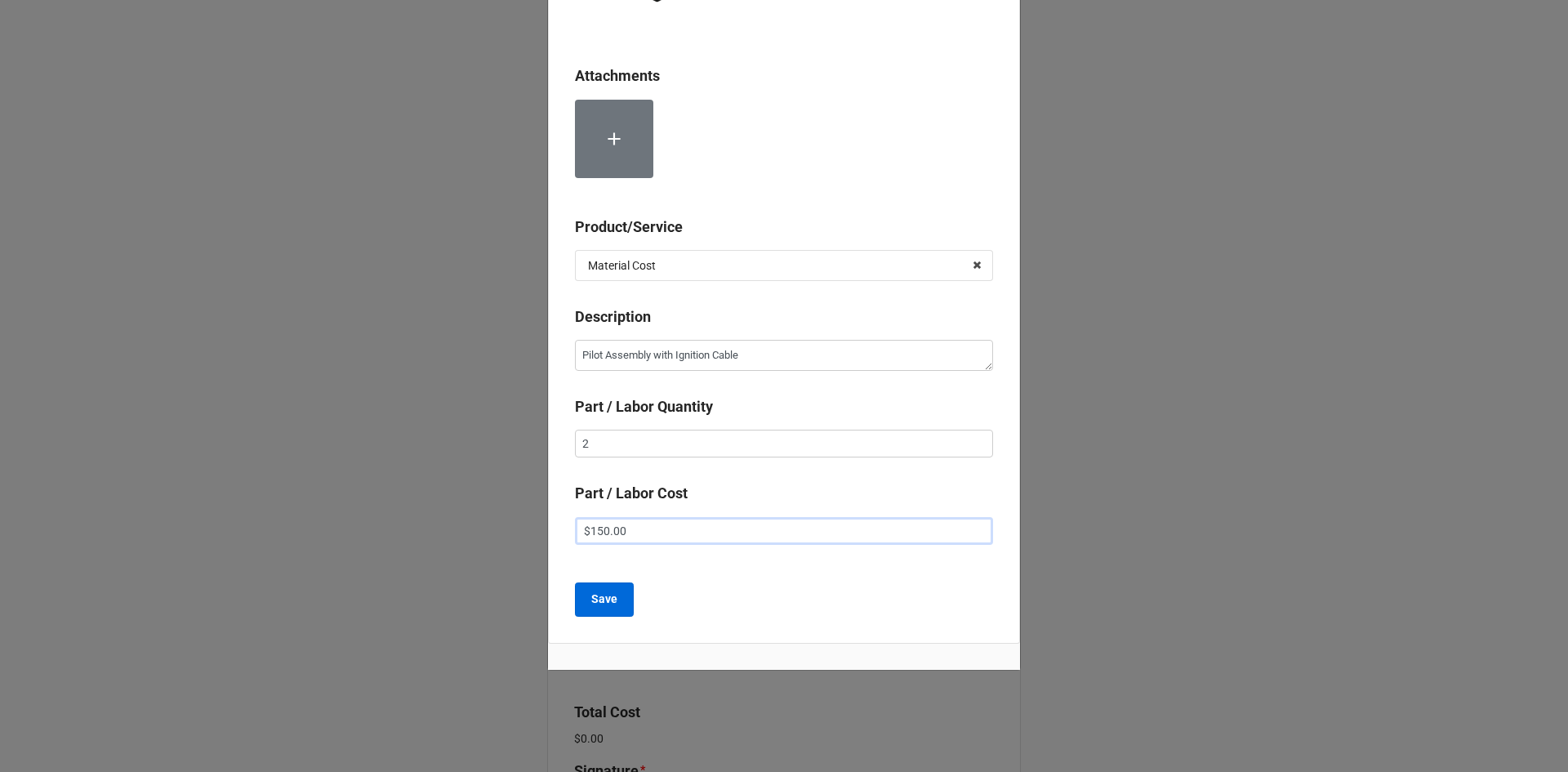
type input "$150.00"
click at [612, 600] on b "Save" at bounding box center [604, 599] width 26 height 17
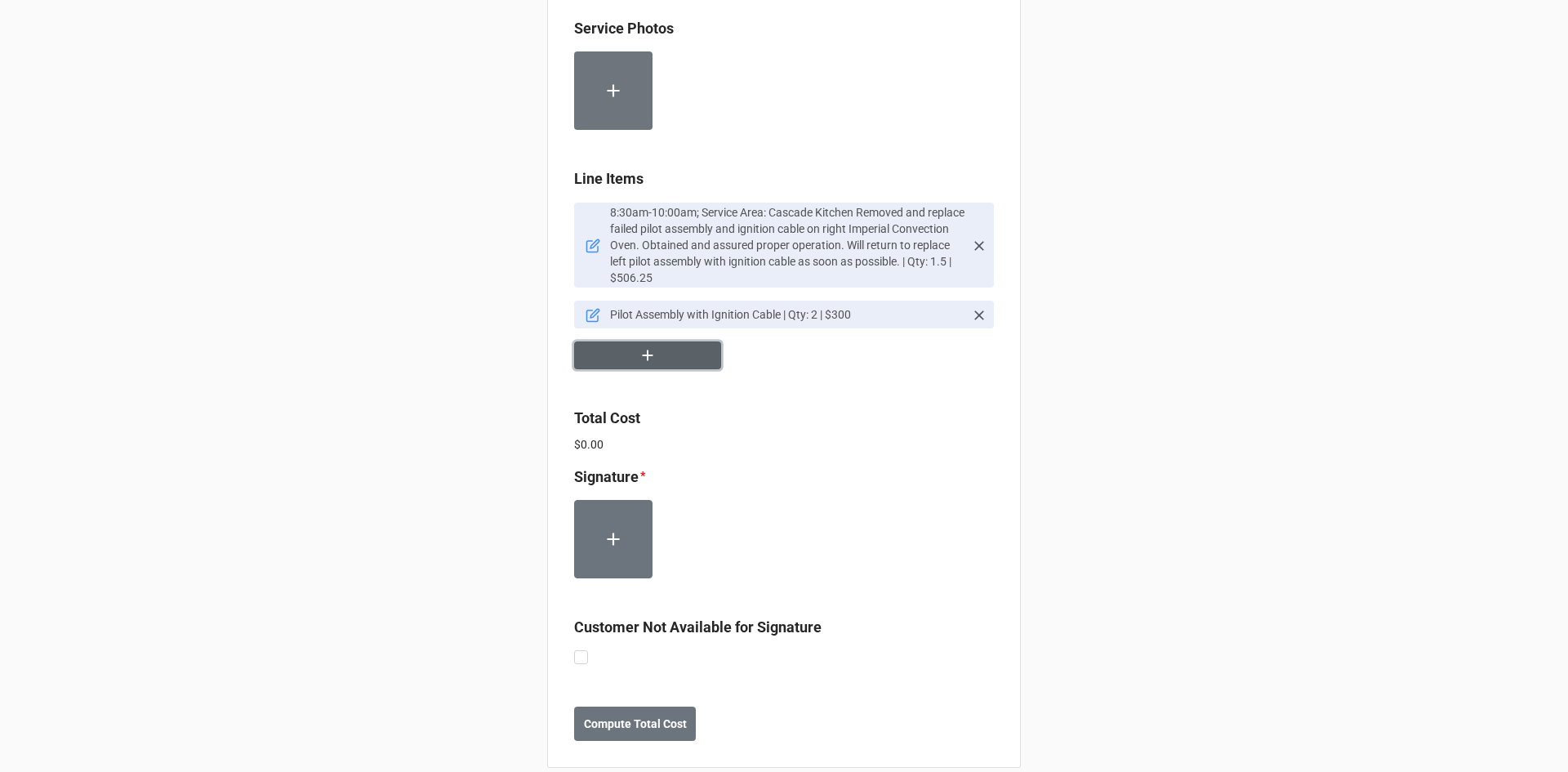
scroll to position [1257, 0]
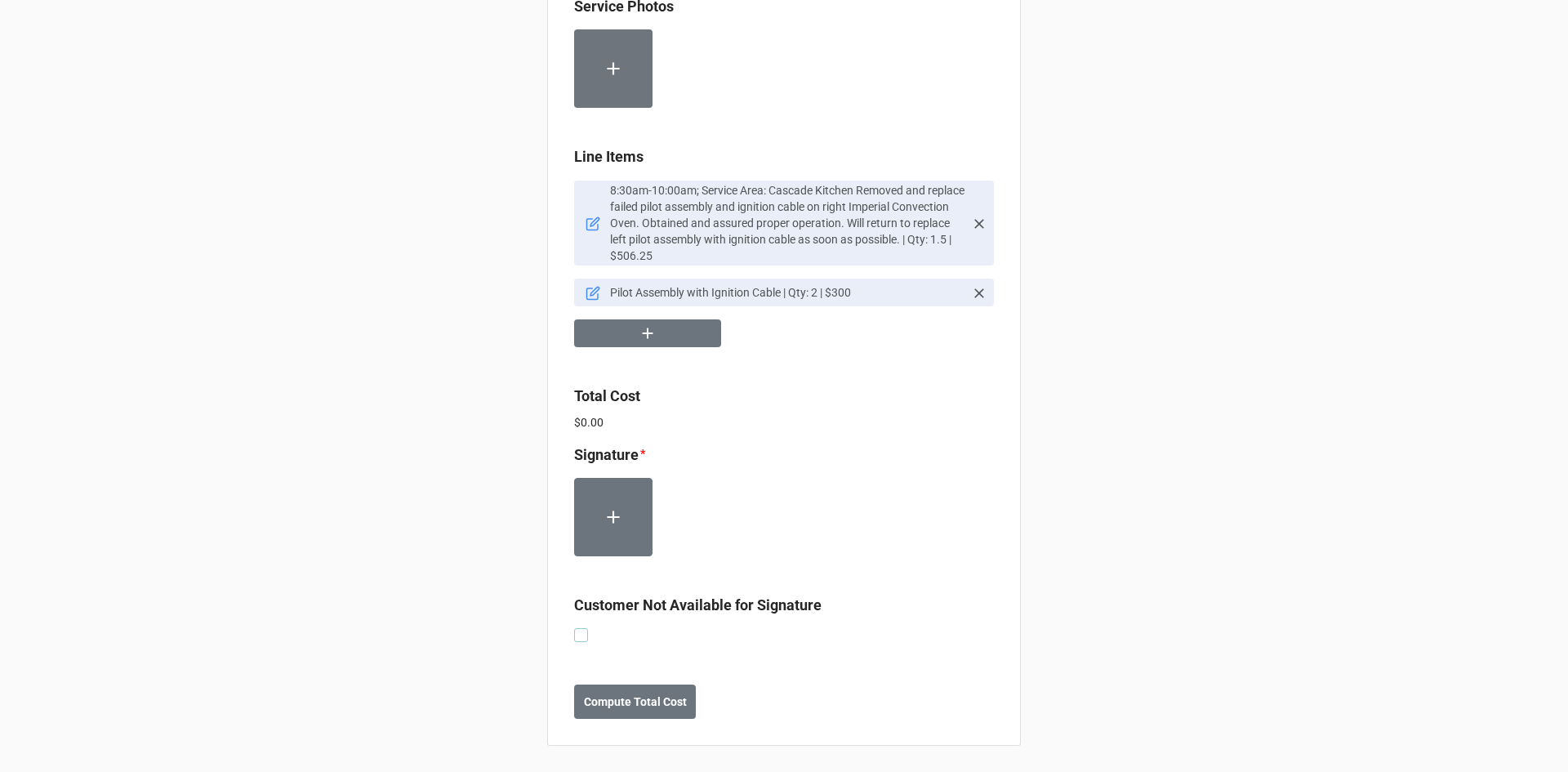
click at [578, 628] on label at bounding box center [580, 628] width 14 height 0
checkbox input "true"
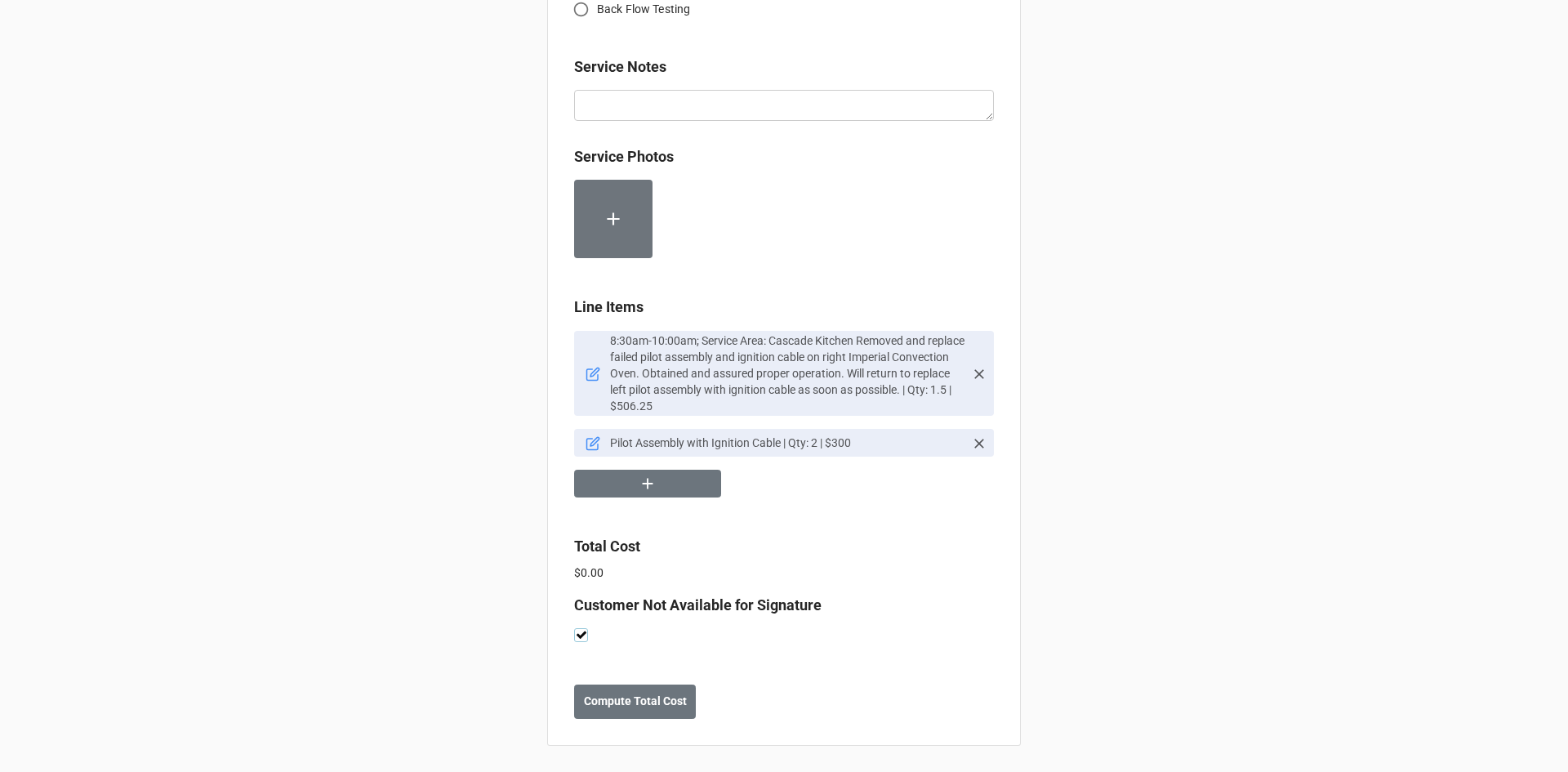
scroll to position [1107, 0]
drag, startPoint x: 641, startPoint y: 701, endPoint x: 769, endPoint y: 719, distance: 129.3
click at [642, 701] on b "Compute Total Cost" at bounding box center [635, 701] width 103 height 17
click at [591, 371] on icon at bounding box center [593, 374] width 15 height 15
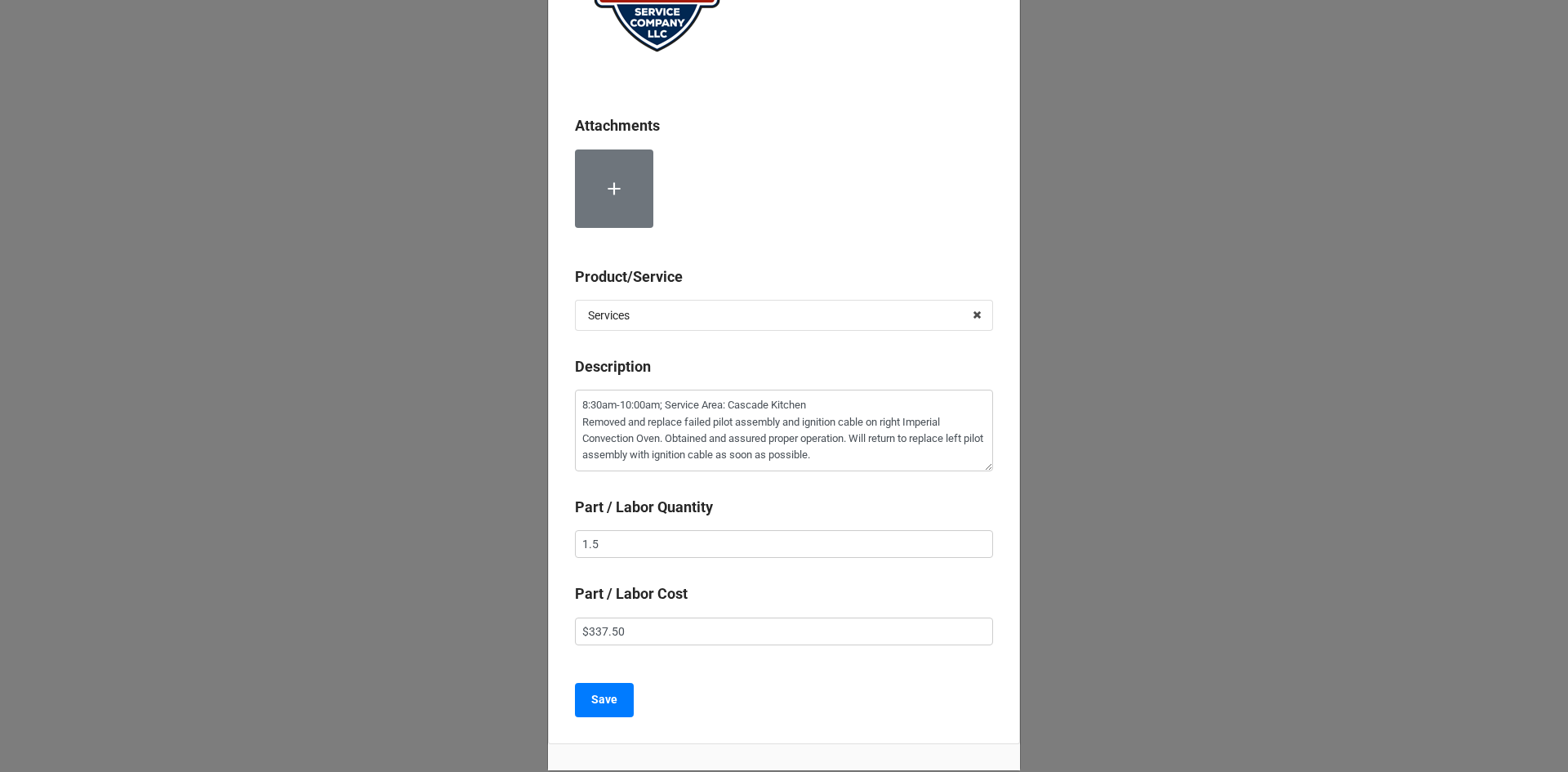
scroll to position [245, 0]
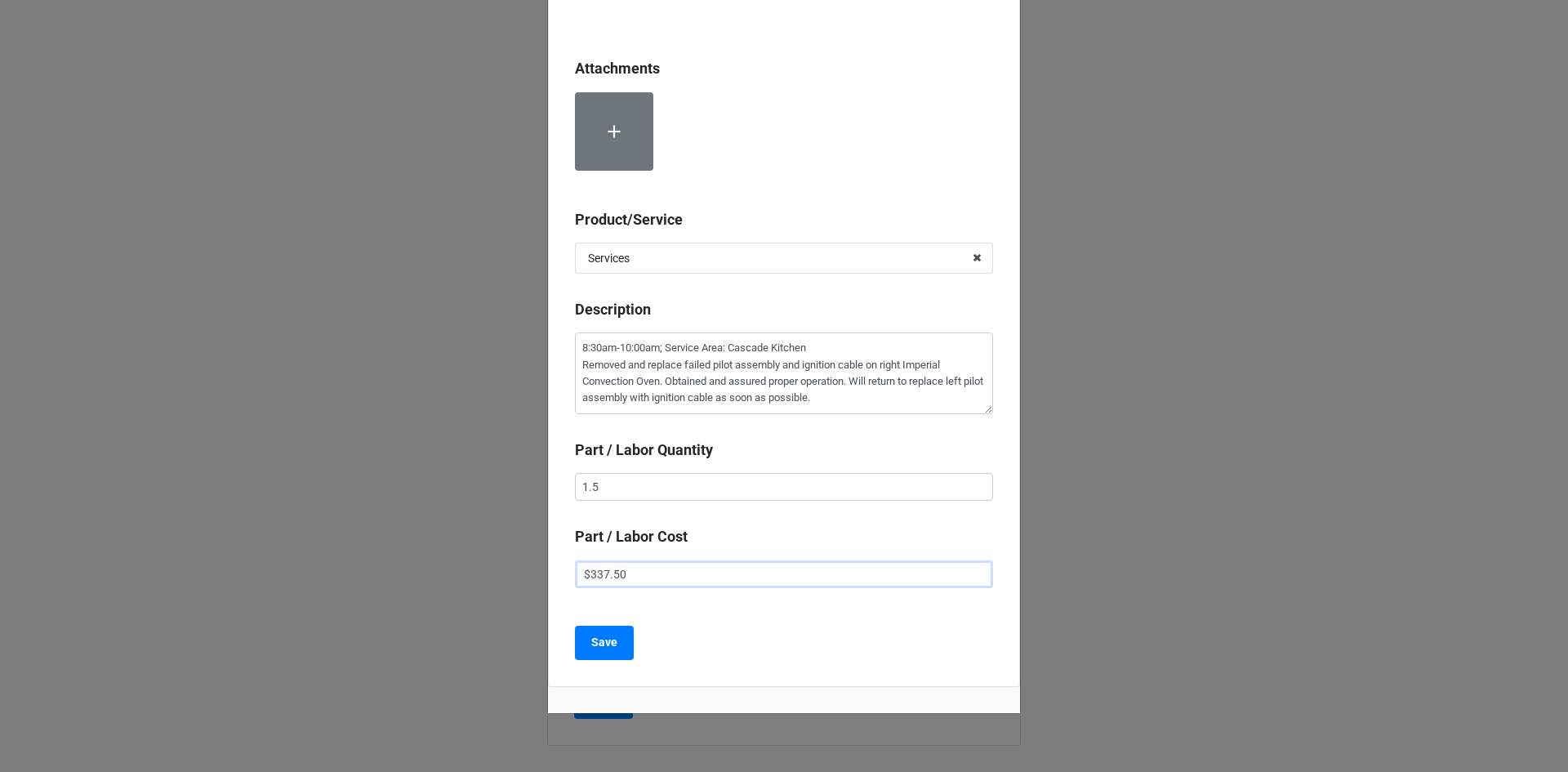
drag, startPoint x: 635, startPoint y: 579, endPoint x: 518, endPoint y: 586, distance: 117.2
click at [526, 584] on div "× Close Attachments Product/Service Services Services Material Cost Description…" at bounding box center [784, 386] width 1568 height 772
type textarea "x"
type input "$2.00"
type textarea "x"
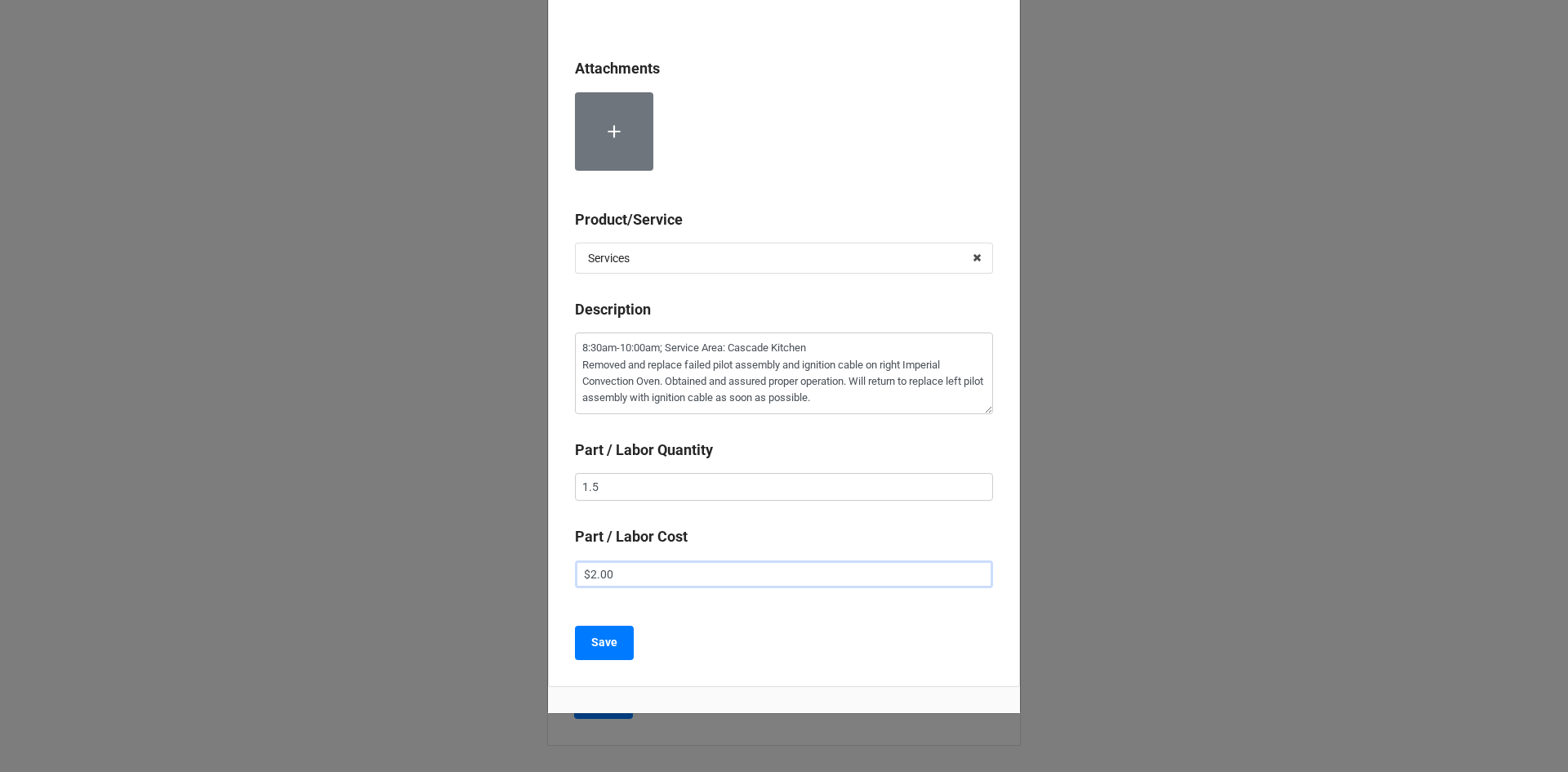
type input "$22.00"
type textarea "x"
type input "$225.00"
click at [601, 647] on b "Save" at bounding box center [604, 642] width 26 height 17
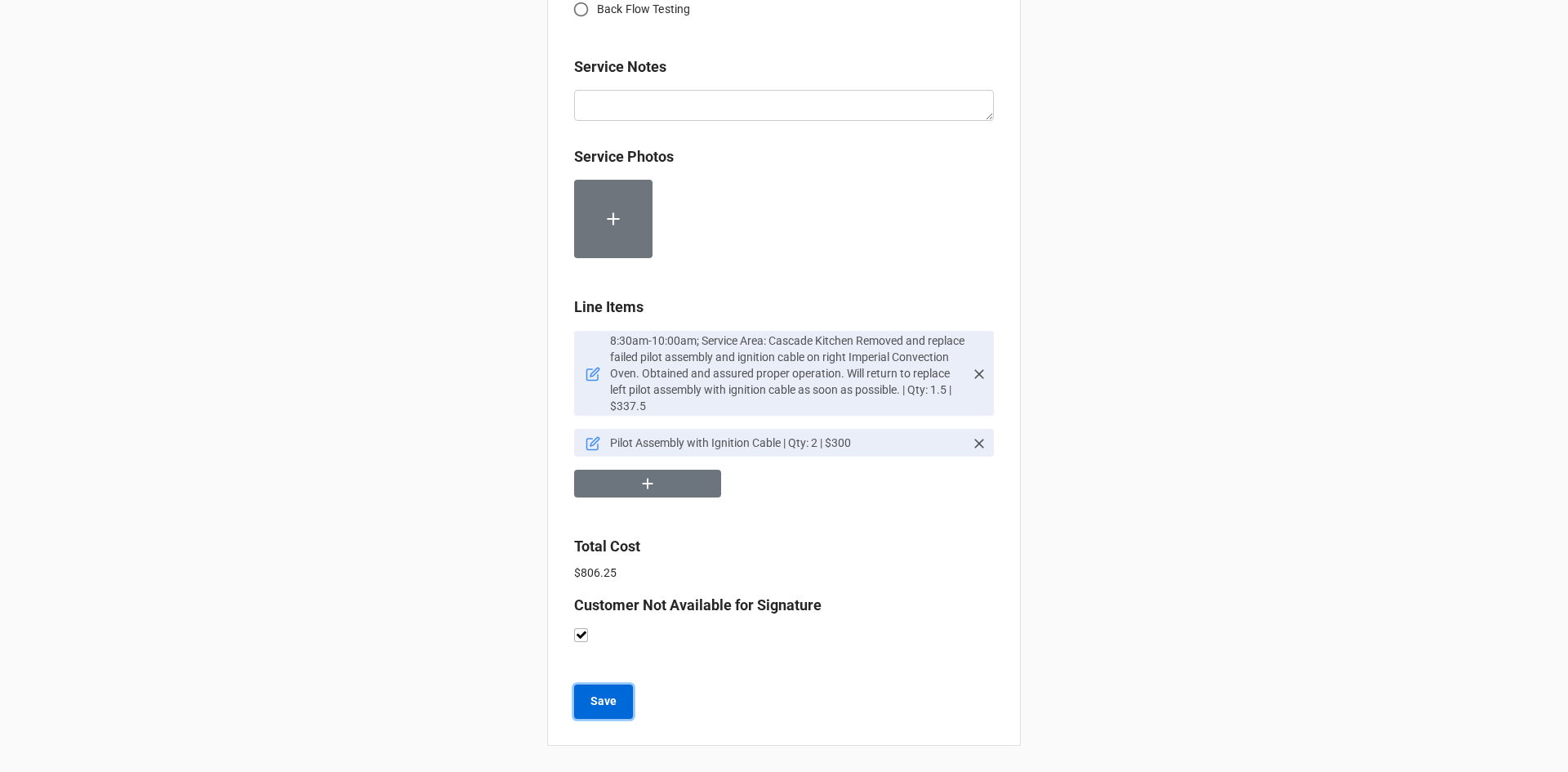
click at [606, 706] on b "Save" at bounding box center [603, 701] width 26 height 17
